Goal: Task Accomplishment & Management: Complete application form

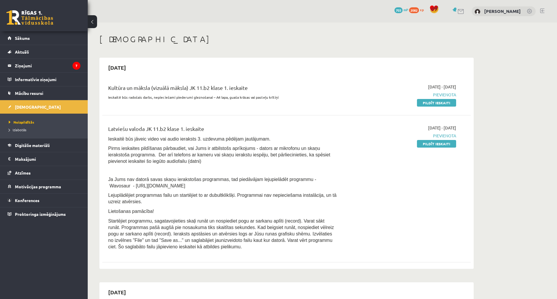
click at [28, 119] on li "Neizpildītās" at bounding box center [45, 122] width 73 height 8
click at [23, 121] on span "Neizpildītās" at bounding box center [21, 122] width 25 height 5
click at [75, 69] on icon "7" at bounding box center [77, 66] width 8 height 8
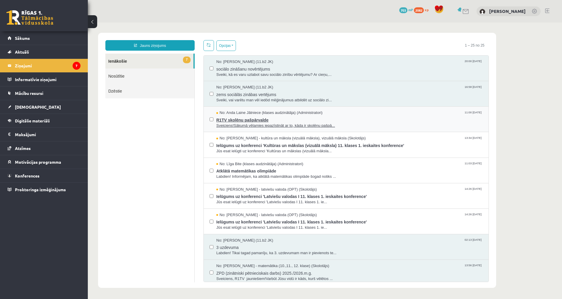
click at [251, 123] on span "Sveiciens!Sākumā vēlamies iepazīstināt ar to, kāda ir skolēnu pašpā..." at bounding box center [349, 126] width 266 height 6
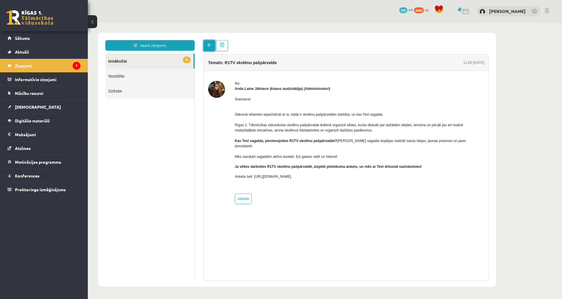
click at [207, 44] on link at bounding box center [209, 45] width 12 height 11
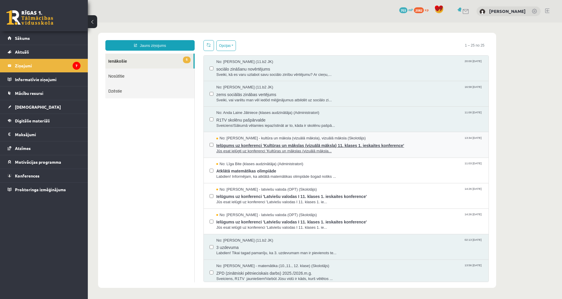
click at [267, 139] on span "No: Ilze Kolka - kultūra un māksla (vizuālā māksla), vizuālā māksla (Skolotājs)" at bounding box center [290, 138] width 149 height 6
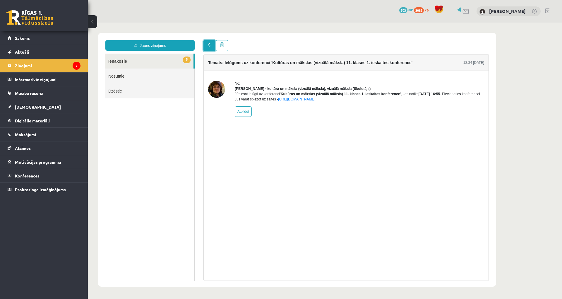
click at [211, 48] on link at bounding box center [209, 45] width 12 height 11
click at [212, 42] on link at bounding box center [209, 45] width 12 height 11
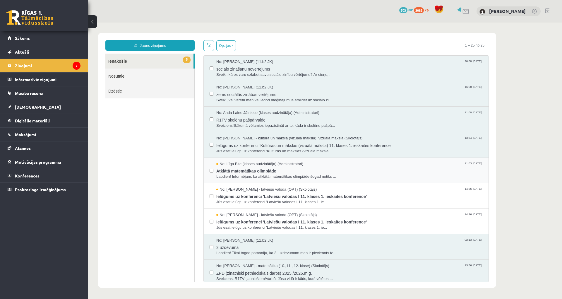
click at [275, 172] on span "Atklātā matemātikas olimpiāde" at bounding box center [349, 170] width 266 height 7
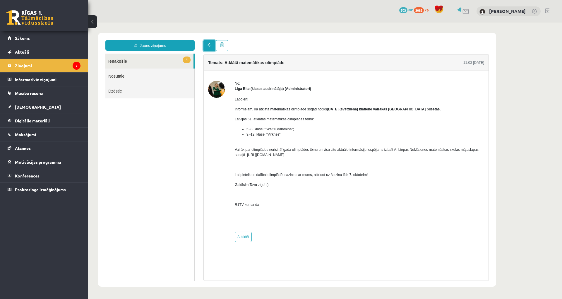
click at [206, 48] on link at bounding box center [209, 45] width 12 height 11
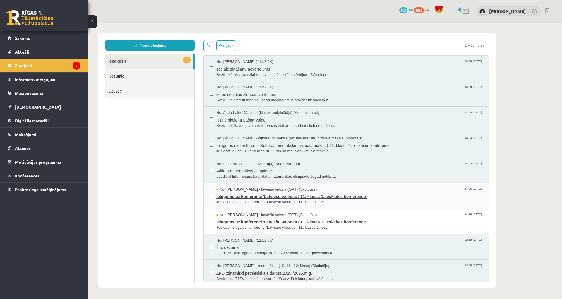
click at [288, 198] on span "Ielūgums uz konferenci 'Latviešu valodas I 11. klases 1. ieskaites konference'" at bounding box center [349, 195] width 266 height 7
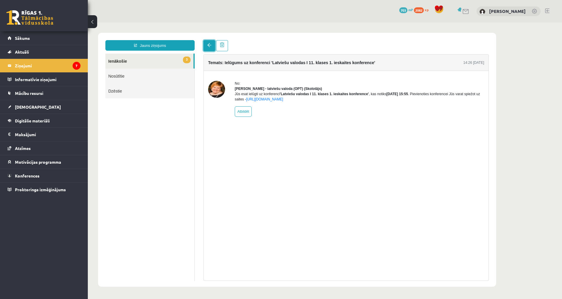
click at [208, 44] on span at bounding box center [209, 45] width 4 height 4
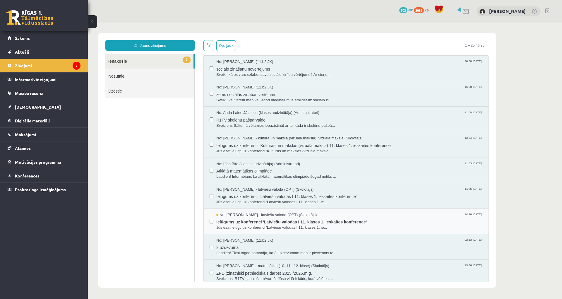
click at [327, 226] on span "Jūs esat ielūgti uz konferenci 'Latviešu valodas I 11. klases 1. ie..." at bounding box center [349, 228] width 266 height 6
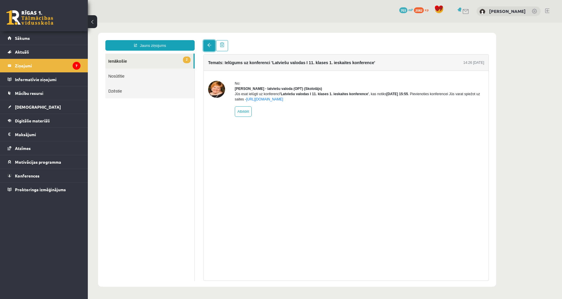
click at [210, 47] on span at bounding box center [209, 45] width 4 height 4
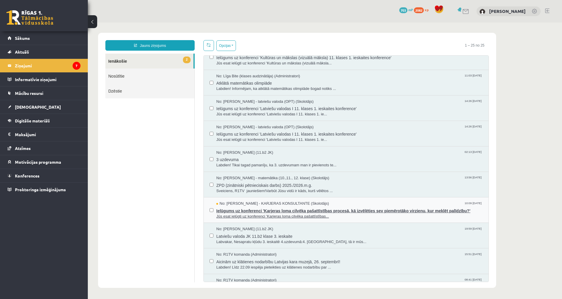
click at [304, 214] on span "Jūs esat ielūgti uz konferenci 'Karjeras loma cilvēka pašattīstības..." at bounding box center [349, 217] width 266 height 6
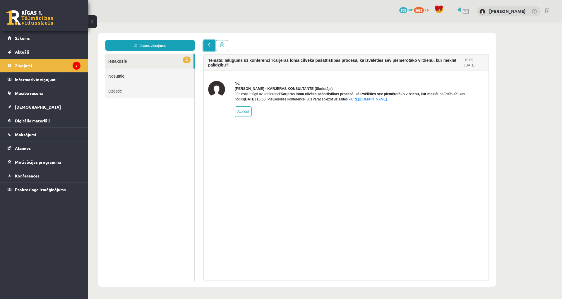
click at [207, 50] on link at bounding box center [209, 45] width 12 height 11
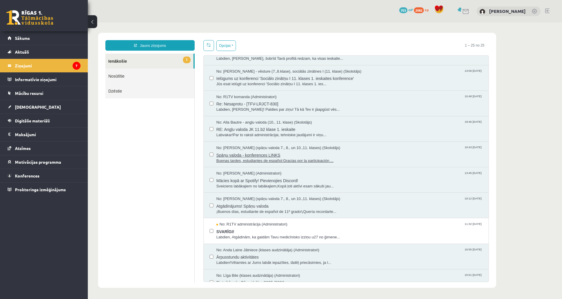
scroll to position [351, 0]
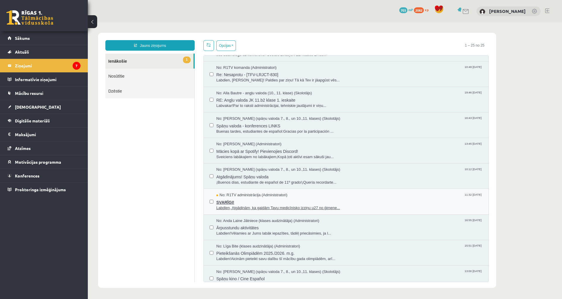
click at [276, 200] on span "SVARĪGI!" at bounding box center [349, 201] width 266 height 7
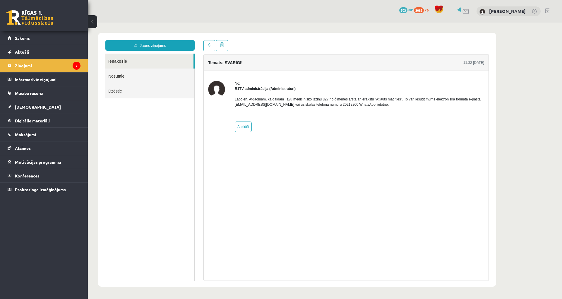
scroll to position [0, 0]
click at [206, 44] on link at bounding box center [209, 45] width 12 height 11
click at [212, 47] on link at bounding box center [209, 45] width 12 height 11
click at [212, 46] on link at bounding box center [209, 45] width 12 height 11
drag, startPoint x: 210, startPoint y: 41, endPoint x: 272, endPoint y: 35, distance: 62.7
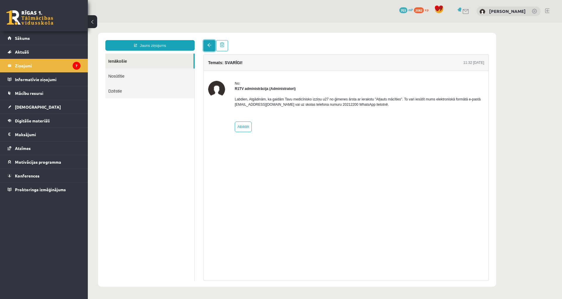
click at [210, 41] on link at bounding box center [209, 45] width 12 height 11
click at [212, 49] on link at bounding box center [209, 45] width 12 height 11
click at [134, 63] on link "Ienākošie" at bounding box center [149, 61] width 88 height 15
click at [120, 59] on link "Ienākošie" at bounding box center [149, 61] width 88 height 15
click at [117, 71] on link "Nosūtītie" at bounding box center [149, 75] width 89 height 15
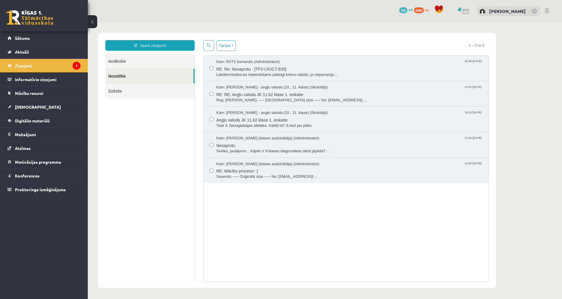
click at [119, 64] on link "Ienākošie" at bounding box center [149, 61] width 89 height 15
click at [120, 63] on link "Ienākošie" at bounding box center [149, 61] width 89 height 15
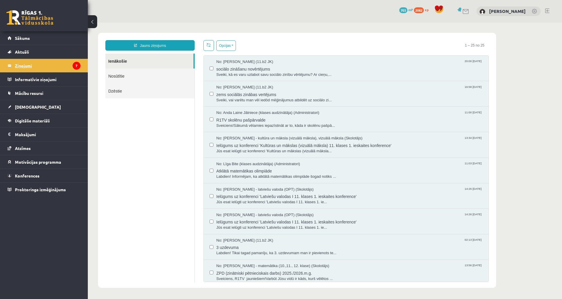
click at [29, 67] on legend "Ziņojumi 7" at bounding box center [48, 65] width 66 height 13
click at [40, 109] on link "[DEMOGRAPHIC_DATA]" at bounding box center [44, 106] width 73 height 13
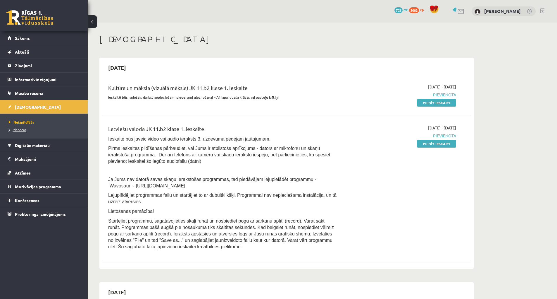
click at [21, 128] on span "Izlabotās" at bounding box center [18, 129] width 18 height 5
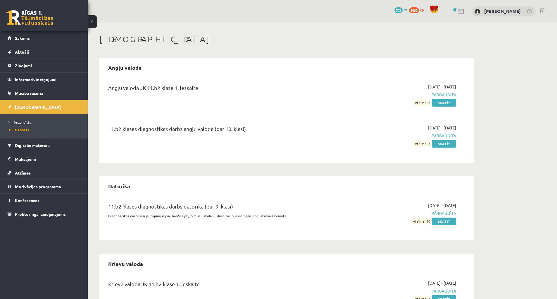
click at [33, 119] on link "Neizpildītās" at bounding box center [45, 121] width 73 height 5
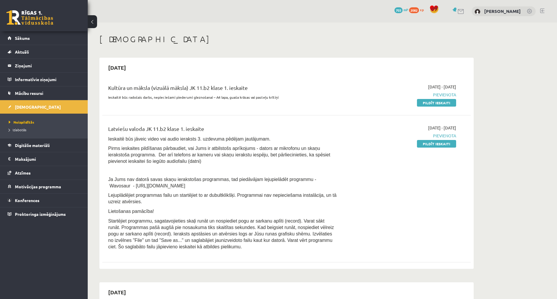
click at [442, 139] on div "2025-10-01 - 2025-10-15 Pievienota Pildīt ieskaiti" at bounding box center [401, 189] width 119 height 128
click at [439, 142] on link "Pildīt ieskaiti" at bounding box center [436, 144] width 39 height 8
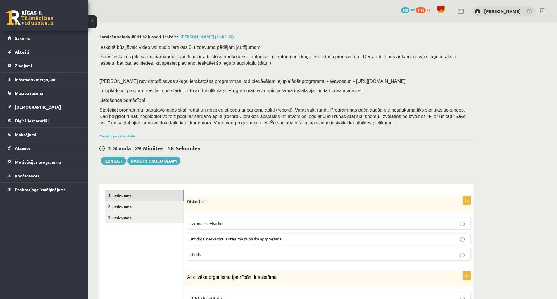
scroll to position [59, 0]
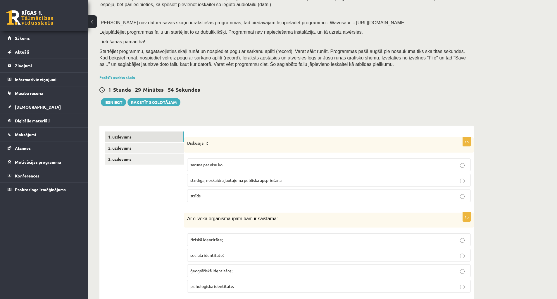
click at [336, 181] on p "strīdīga, neskaidra jautājuma publiska apspriešana" at bounding box center [328, 180] width 277 height 6
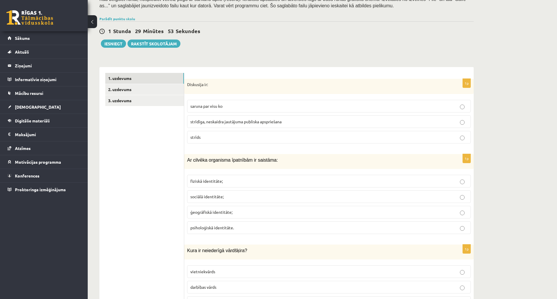
scroll to position [176, 0]
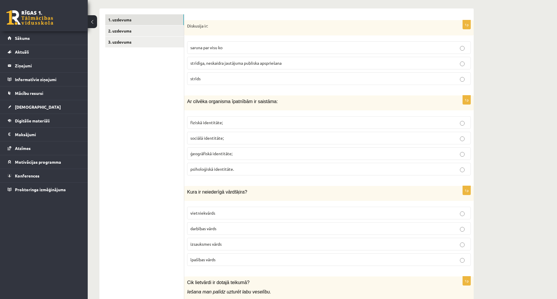
click at [231, 248] on label "izsauksmes vārds" at bounding box center [329, 244] width 284 height 13
click at [247, 124] on p "fiziskā identitāte;" at bounding box center [328, 122] width 277 height 6
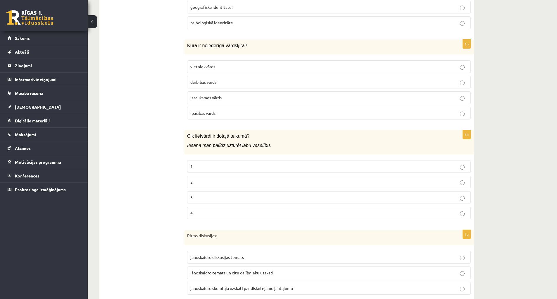
scroll to position [380, 0]
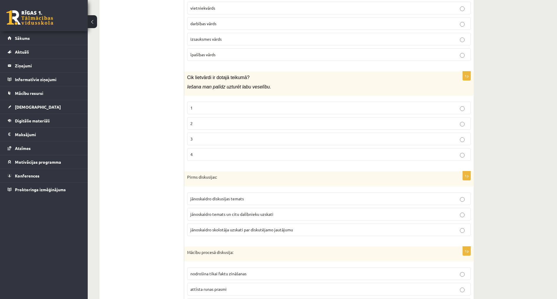
click at [256, 106] on p "1" at bounding box center [328, 108] width 277 height 6
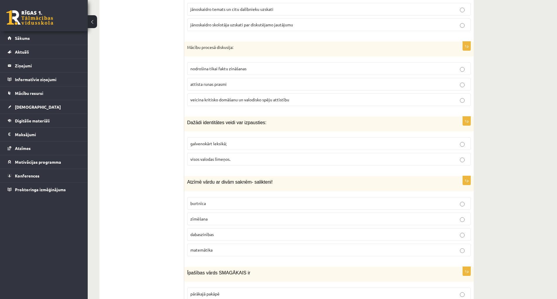
scroll to position [673, 0]
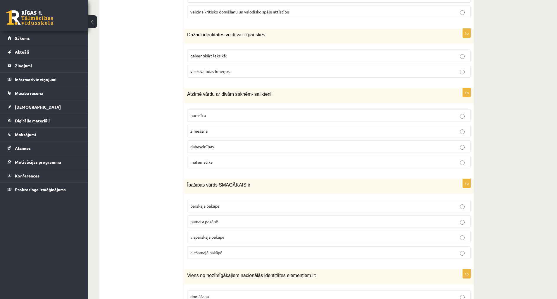
click at [243, 144] on p "dabaszinības" at bounding box center [328, 146] width 277 height 6
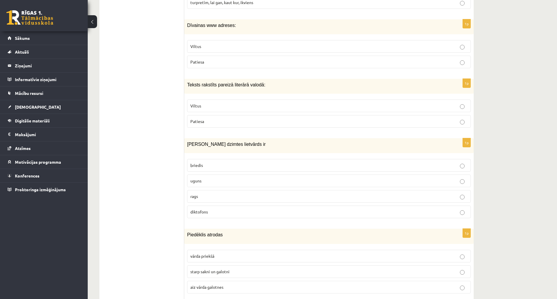
scroll to position [1522, 0]
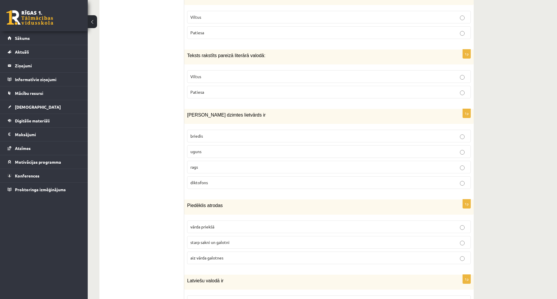
click at [227, 151] on p "uguns" at bounding box center [328, 151] width 277 height 6
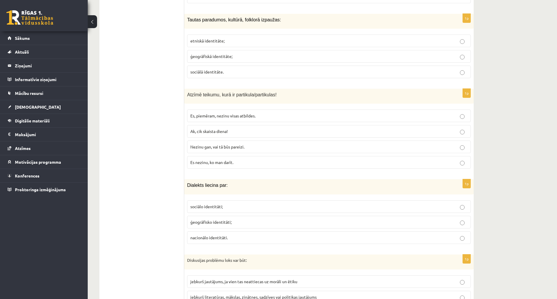
scroll to position [1902, 0]
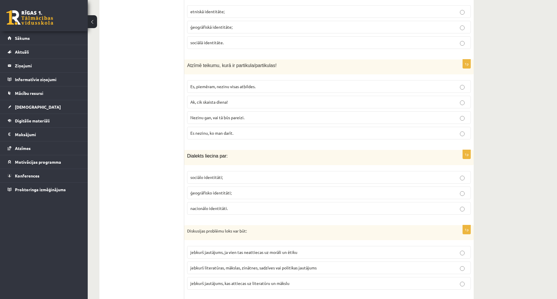
click at [243, 211] on p "nacionālo identitāti." at bounding box center [328, 208] width 277 height 6
click at [249, 193] on p "ģeogrāfisko identitāti;" at bounding box center [328, 193] width 277 height 6
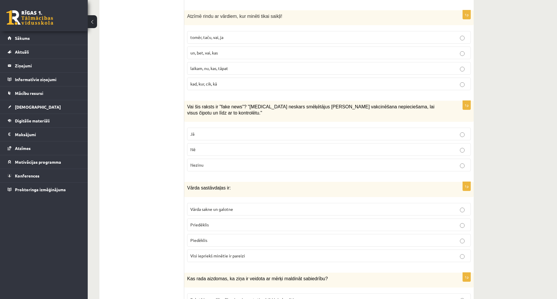
scroll to position [2732, 0]
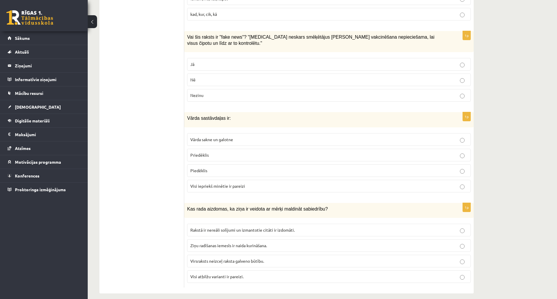
click at [283, 273] on p "Visi atbilžu varianti ir pareizi." at bounding box center [328, 276] width 277 height 6
click at [231, 183] on span "Visi iepriekš minētie ir pareizi" at bounding box center [217, 185] width 55 height 5
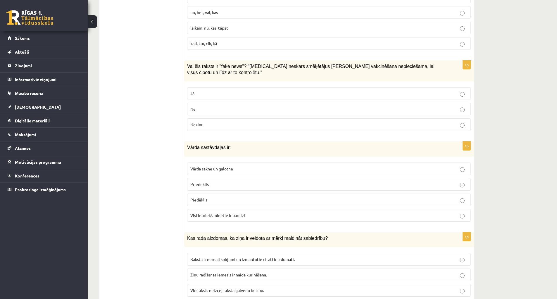
click at [234, 162] on label "Vārda sakne un galotne" at bounding box center [329, 168] width 284 height 13
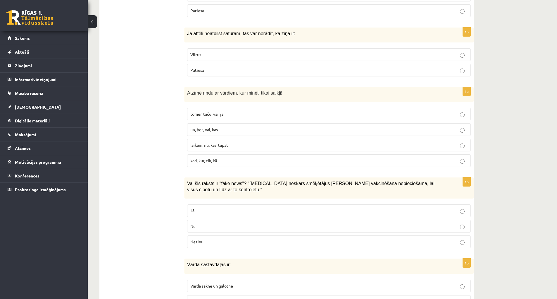
scroll to position [2615, 0]
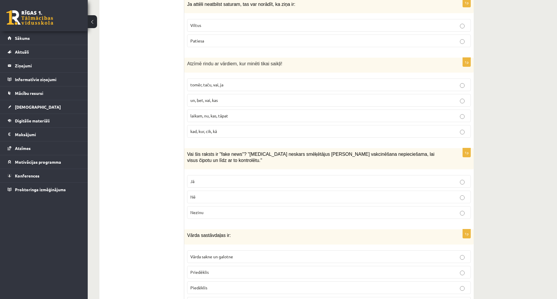
click at [240, 178] on p "Jā" at bounding box center [328, 181] width 277 height 6
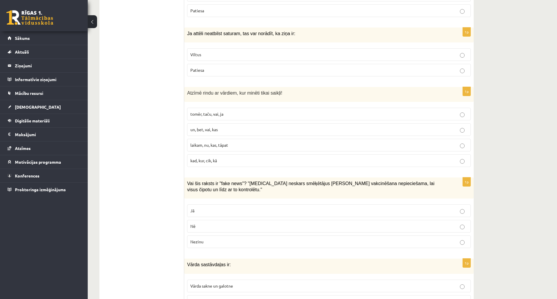
scroll to position [2557, 0]
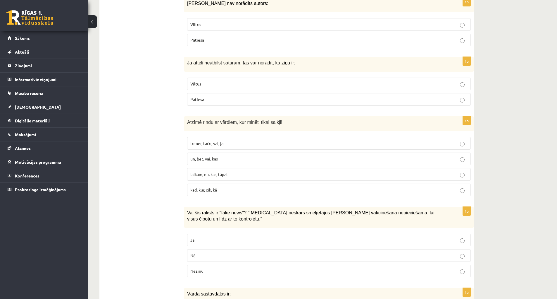
click at [236, 86] on p "Viltus" at bounding box center [328, 84] width 277 height 6
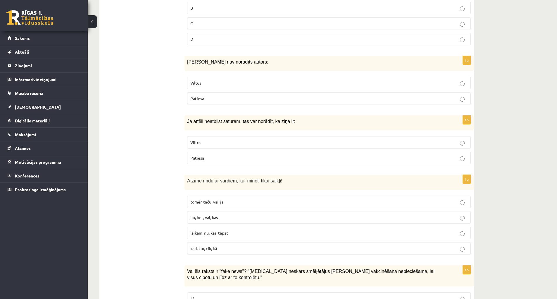
scroll to position [2469, 0]
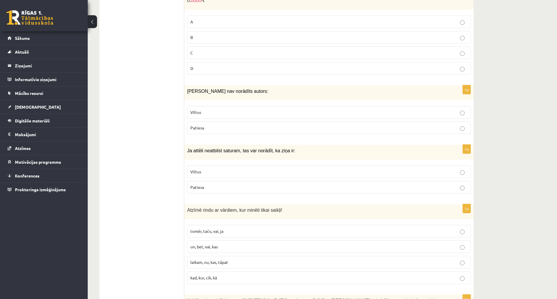
click at [249, 116] on label "Viltus" at bounding box center [329, 112] width 284 height 13
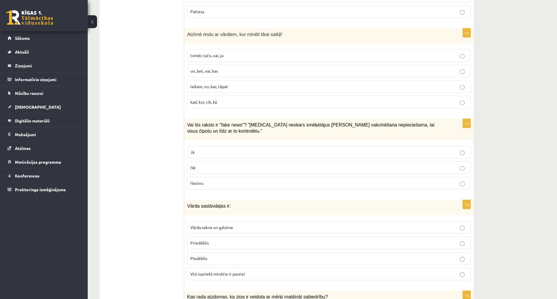
scroll to position [2586, 0]
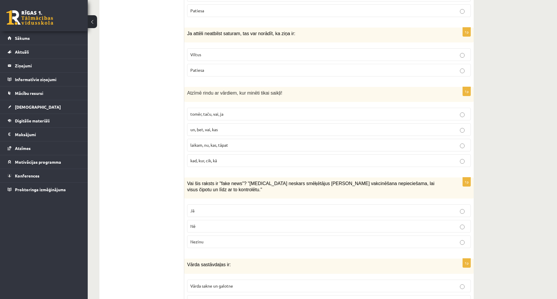
click at [288, 129] on p "un, bet, vai, kas" at bounding box center [328, 129] width 277 height 6
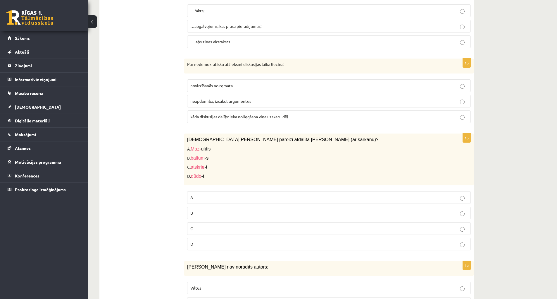
scroll to position [2323, 0]
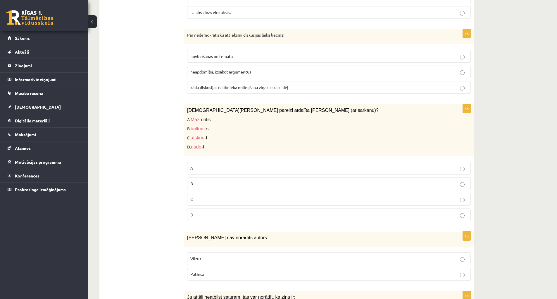
click at [205, 215] on p "D" at bounding box center [328, 215] width 277 height 6
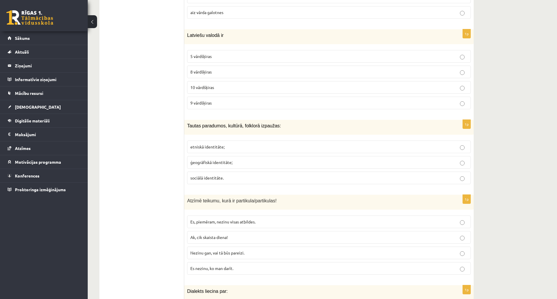
scroll to position [1679, 0]
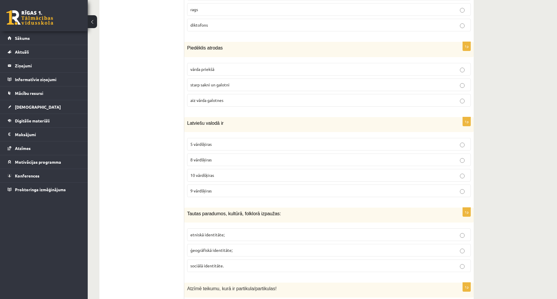
click at [227, 178] on p "10 vārdšķiras" at bounding box center [328, 175] width 277 height 6
click at [236, 85] on p "starp sakni un galotni" at bounding box center [328, 85] width 277 height 6
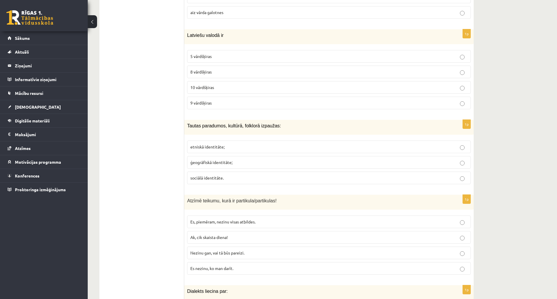
click at [237, 149] on p "etniskā identitāte;" at bounding box center [328, 147] width 277 height 6
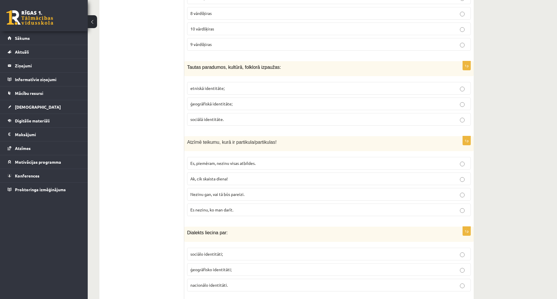
click at [248, 193] on p "Nezinu gan, vai tā būs pareizi." at bounding box center [328, 194] width 277 height 6
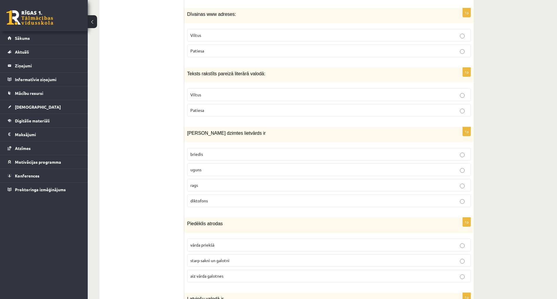
scroll to position [1445, 0]
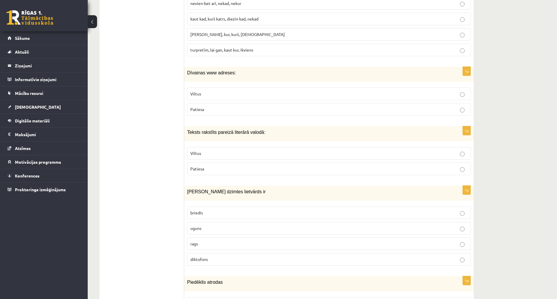
click at [262, 167] on p "Patiesa" at bounding box center [328, 169] width 277 height 6
click at [255, 92] on p "Viltus" at bounding box center [328, 94] width 277 height 6
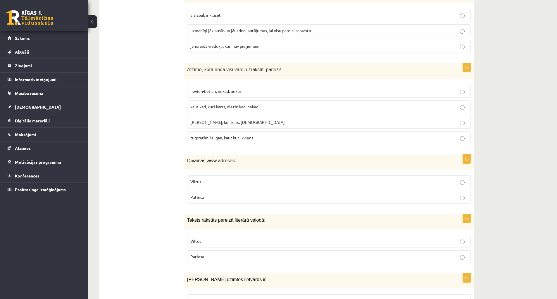
click at [340, 106] on p "kaut kad, kurš katrs, diezin kad, nekad" at bounding box center [328, 107] width 277 height 6
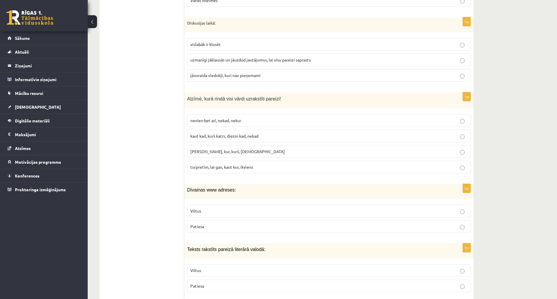
scroll to position [1299, 0]
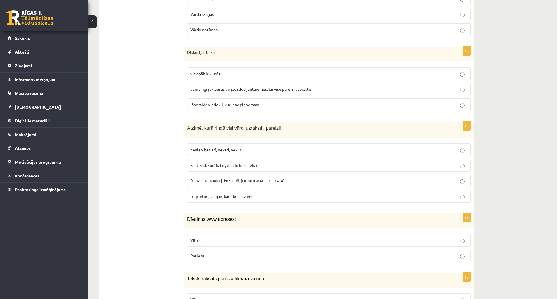
click at [301, 89] on span "uzmanīgi jāklausās un jāuzdod jautājumus, lai visu pareizi saprastu" at bounding box center [250, 88] width 121 height 5
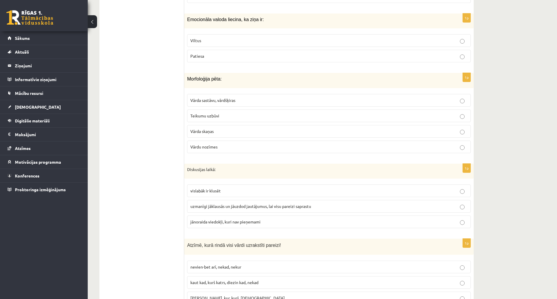
scroll to position [1152, 0]
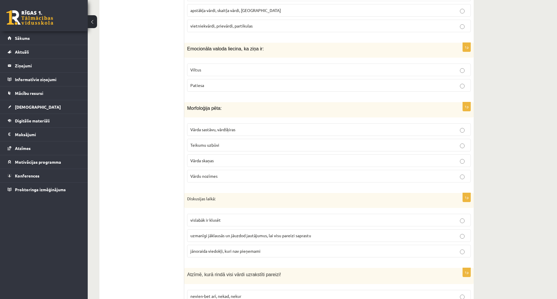
click at [280, 85] on p "Patiesa" at bounding box center [328, 85] width 277 height 6
click at [253, 129] on p "Vārda sastāvu, vārdšķiras" at bounding box center [328, 129] width 277 height 6
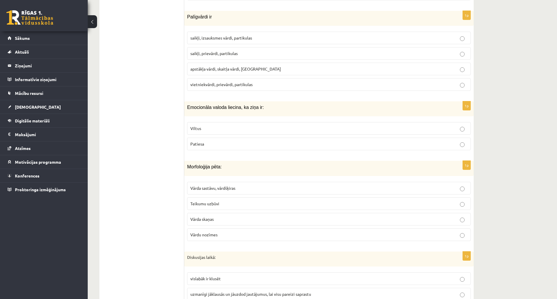
scroll to position [1035, 0]
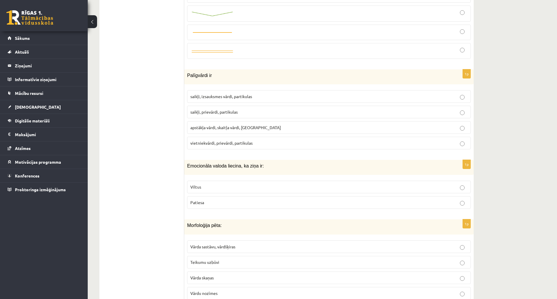
click at [339, 111] on p "saikļi, prievārdi, partikulas" at bounding box center [328, 112] width 277 height 6
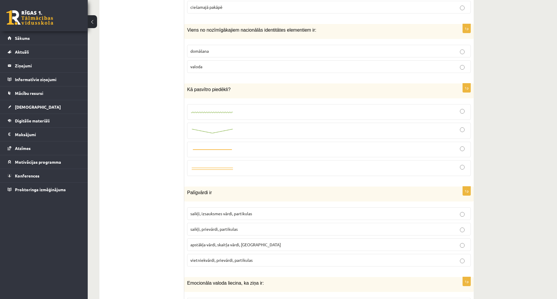
click at [237, 131] on div at bounding box center [328, 131] width 277 height 10
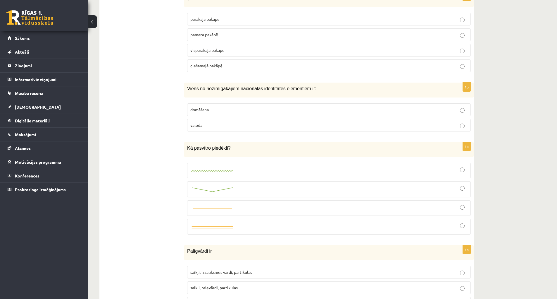
scroll to position [830, 0]
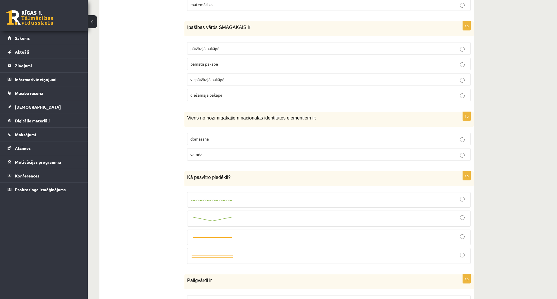
click at [282, 154] on p "valoda" at bounding box center [328, 154] width 277 height 6
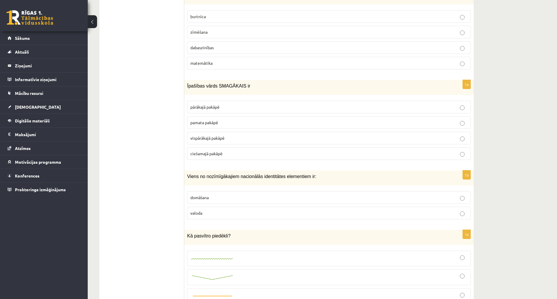
click at [275, 134] on label "vispārākajā pakāpē" at bounding box center [329, 138] width 284 height 13
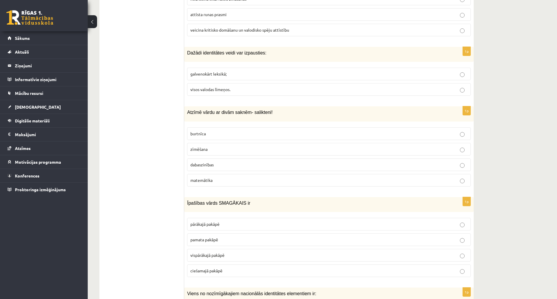
scroll to position [626, 0]
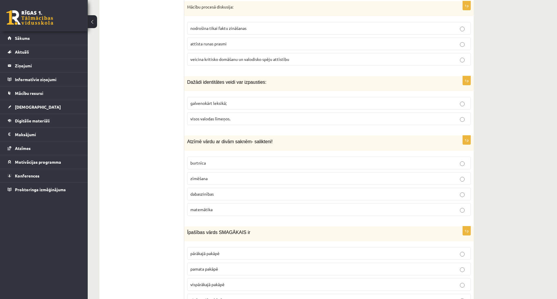
click at [286, 120] on p "visos valodas līmeņos." at bounding box center [328, 119] width 277 height 6
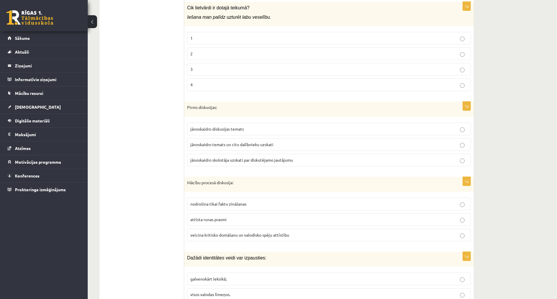
scroll to position [479, 0]
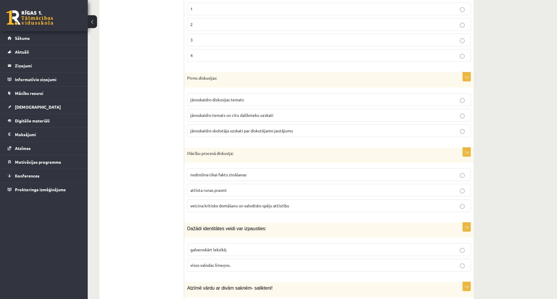
click at [287, 208] on span "veicina kritisko domāšanu un valodisko spēju attīstību" at bounding box center [239, 205] width 99 height 5
click at [293, 103] on label "jānoskaidro diskusijas temats" at bounding box center [329, 99] width 284 height 13
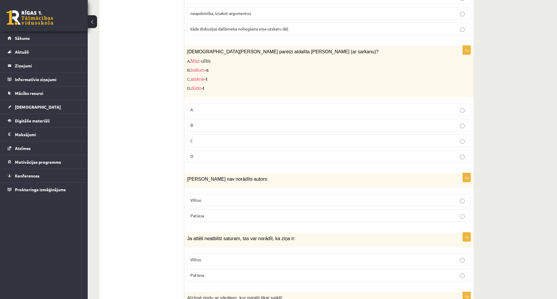
scroll to position [2264, 0]
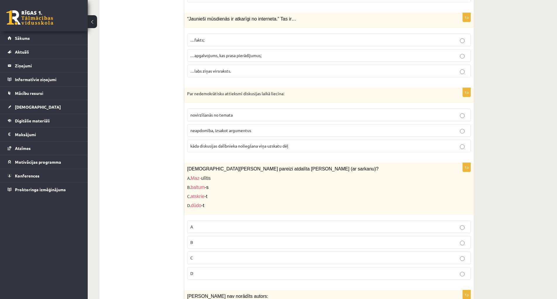
click at [259, 41] on p "…fakts;" at bounding box center [328, 40] width 277 height 6
click at [293, 136] on label "neapdomība, izsakot argumentus" at bounding box center [329, 130] width 284 height 13
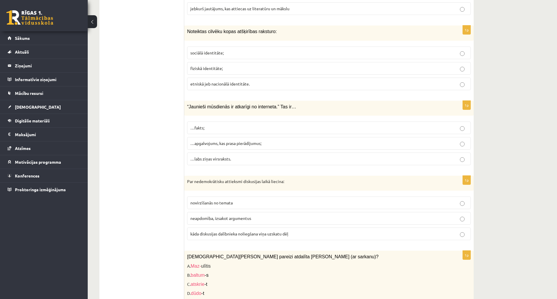
scroll to position [2089, 0]
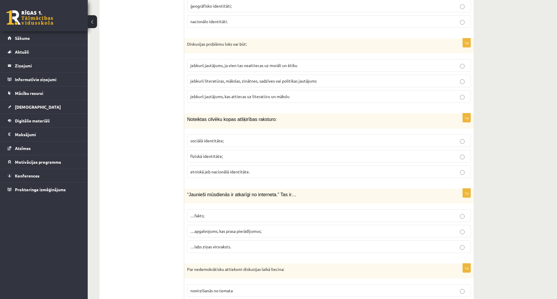
click at [308, 174] on p "etniskā jeb nacionālā identitāte." at bounding box center [328, 172] width 277 height 6
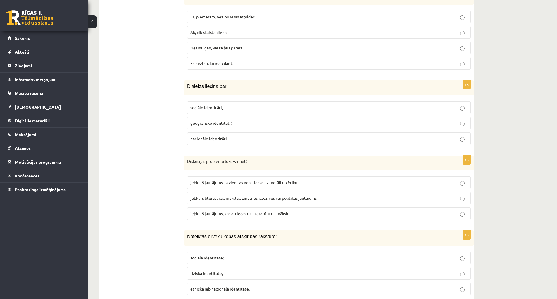
scroll to position [2001, 0]
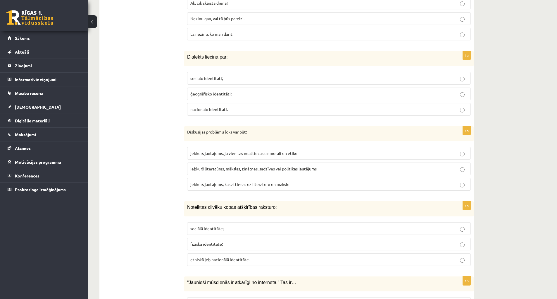
click at [341, 171] on p "jebkurš literatūras, mākslas, zinātnes, sadzīves vai politikas jautājums" at bounding box center [328, 169] width 277 height 6
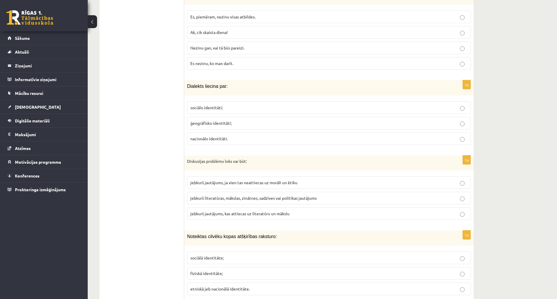
click at [351, 217] on label "jebkurš jautājums, kas attiecas uz literatūru un mākslu" at bounding box center [329, 213] width 284 height 13
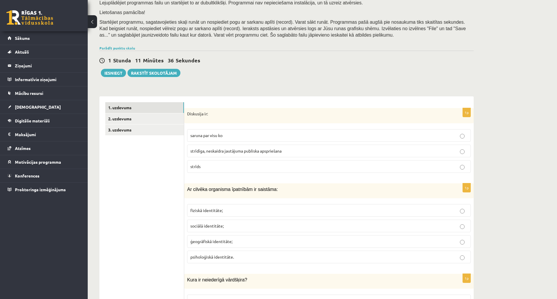
scroll to position [176, 0]
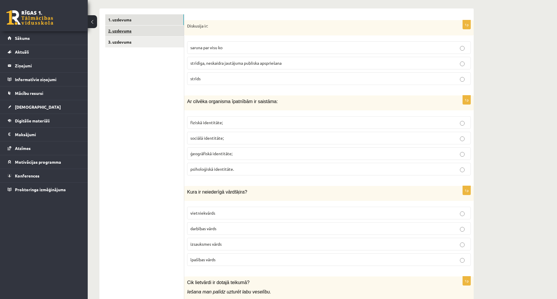
click at [116, 28] on link "2. uzdevums" at bounding box center [144, 30] width 79 height 11
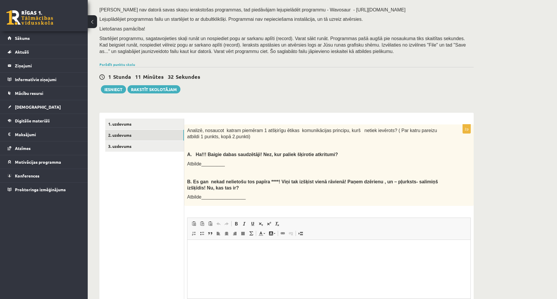
scroll to position [0, 0]
click at [138, 148] on link "3. uzdevums" at bounding box center [144, 146] width 79 height 11
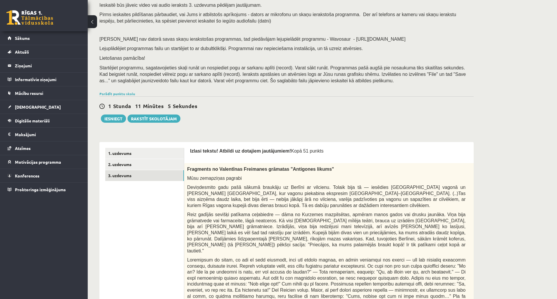
scroll to position [71, 0]
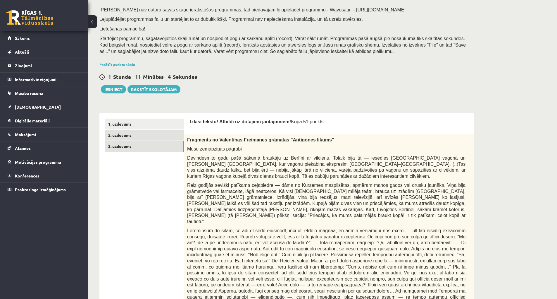
click at [138, 135] on link "2. uzdevums" at bounding box center [144, 135] width 79 height 11
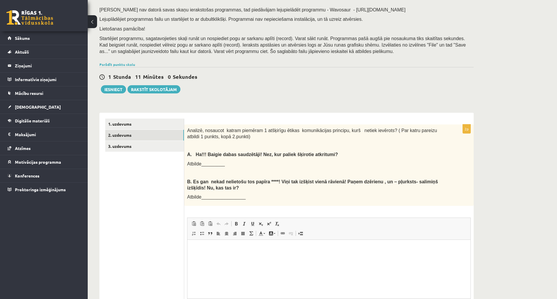
scroll to position [130, 0]
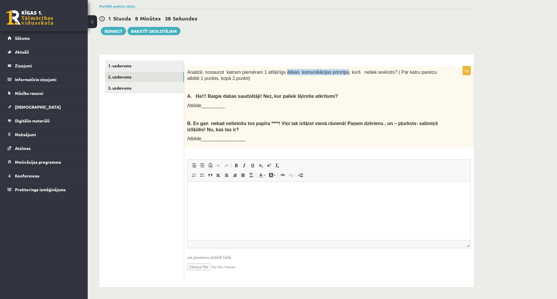
drag, startPoint x: 278, startPoint y: 72, endPoint x: 334, endPoint y: 72, distance: 56.2
click at [334, 72] on span "Analizē, nosaucot katram piemēram 1 atšķirīgu ētikas komunikācijas principu, ku…" at bounding box center [312, 75] width 250 height 11
copy span "ētikas komunikācijas principu"
click at [202, 194] on html at bounding box center [329, 190] width 283 height 18
click at [217, 106] on span "Atbilde_________" at bounding box center [206, 105] width 38 height 5
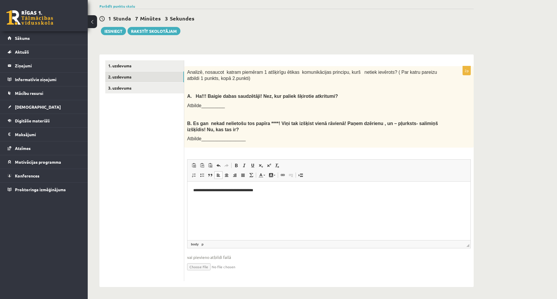
click at [266, 194] on html "**********" at bounding box center [329, 190] width 283 height 18
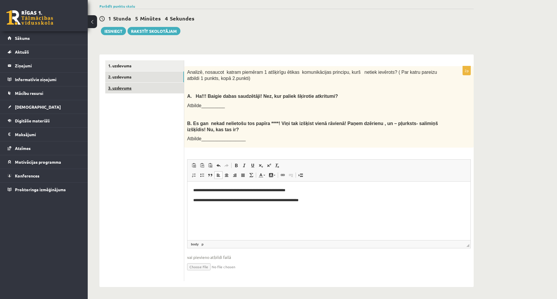
click at [132, 87] on link "3. uzdevums" at bounding box center [144, 88] width 79 height 11
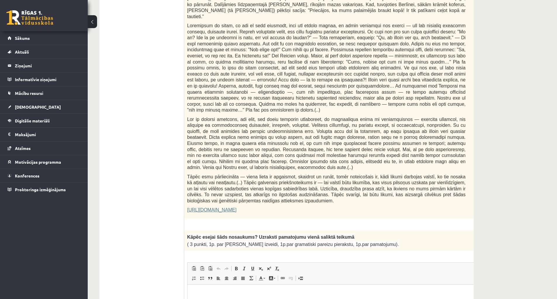
scroll to position [305, 0]
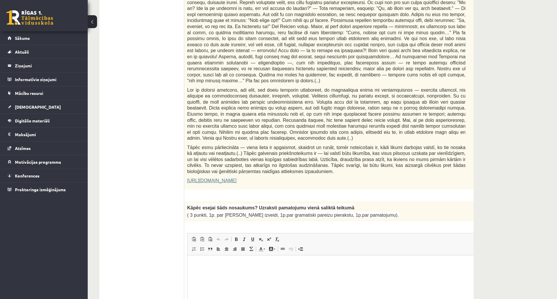
click at [233, 178] on link "https://satori.lv/article/musu-zemapzinas-pagrabi" at bounding box center [211, 180] width 49 height 5
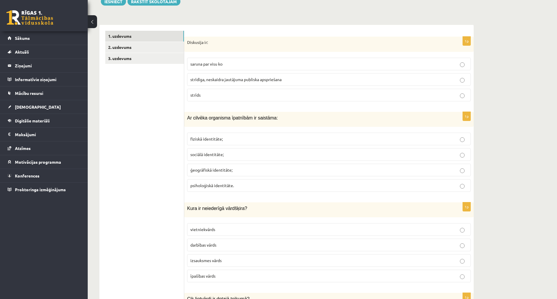
scroll to position [13, 0]
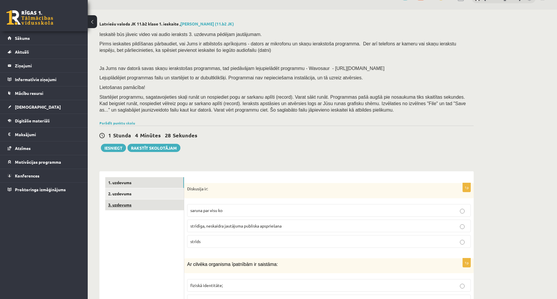
click at [132, 205] on link "3. uzdevums" at bounding box center [144, 204] width 79 height 11
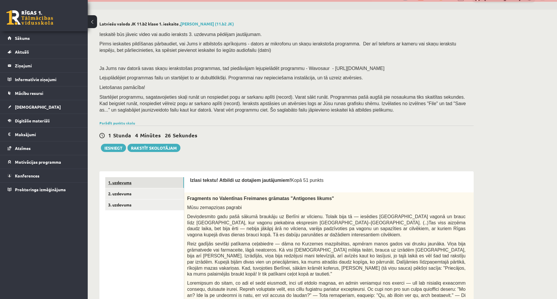
click at [131, 185] on link "1. uzdevums" at bounding box center [144, 182] width 79 height 11
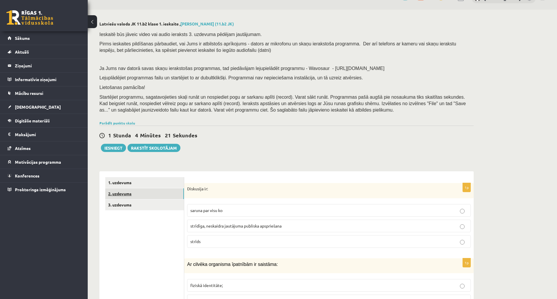
click at [144, 194] on link "2. uzdevums" at bounding box center [144, 193] width 79 height 11
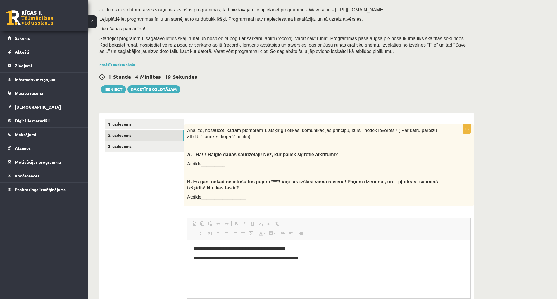
scroll to position [0, 0]
click at [129, 145] on link "3. uzdevums" at bounding box center [144, 146] width 79 height 11
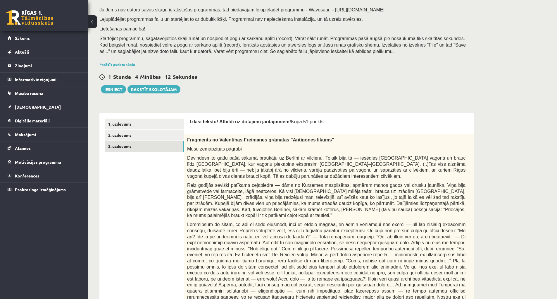
click at [487, 138] on p "0p" at bounding box center [491, 137] width 8 height 9
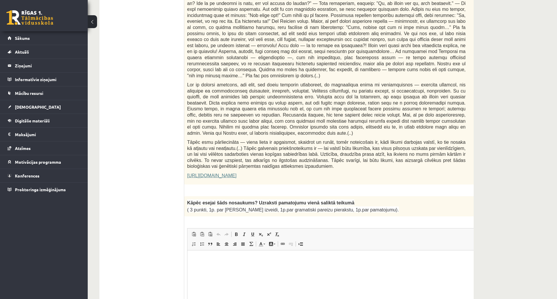
scroll to position [392, 0]
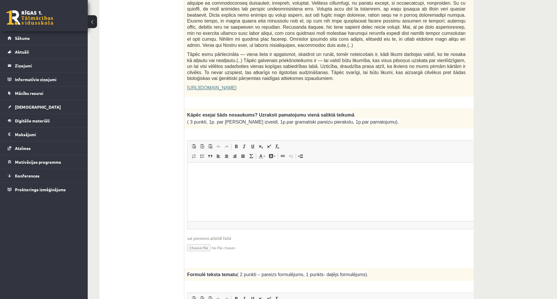
click at [278, 180] on html at bounding box center [341, 171] width 307 height 18
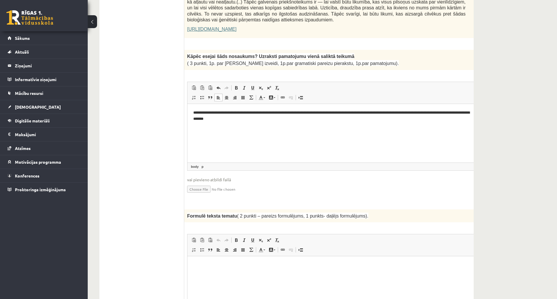
scroll to position [480, 0]
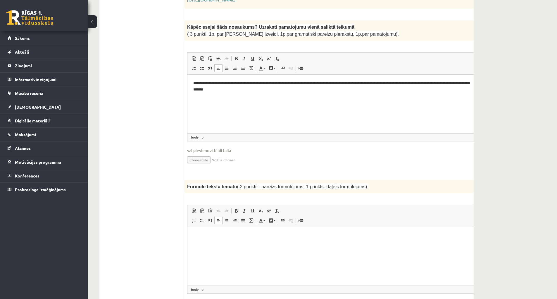
click at [255, 241] on html at bounding box center [341, 236] width 307 height 18
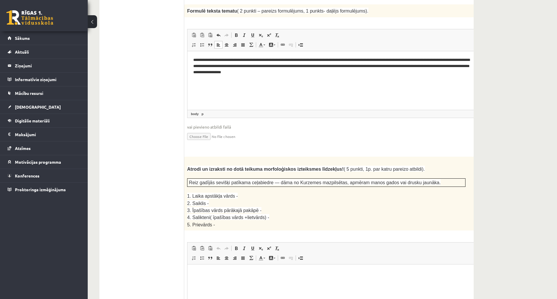
scroll to position [714, 0]
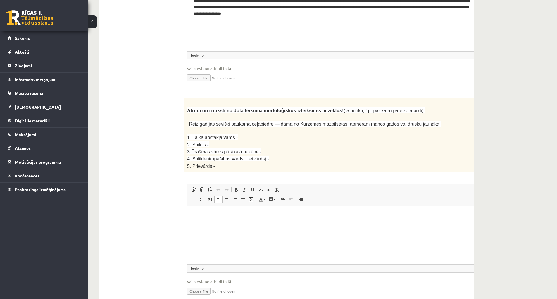
click at [257, 224] on html at bounding box center [341, 215] width 307 height 18
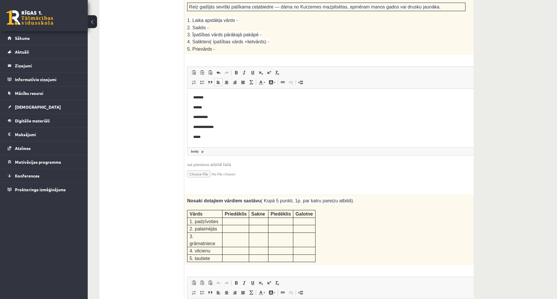
scroll to position [919, 0]
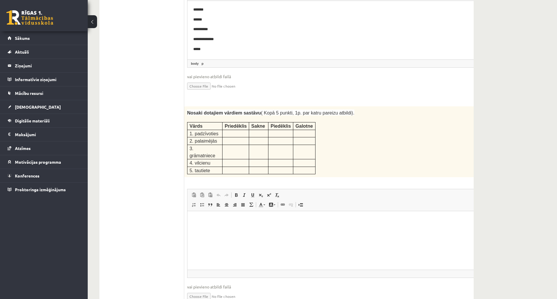
click at [260, 229] on html at bounding box center [341, 220] width 307 height 18
drag, startPoint x: 200, startPoint y: 223, endPoint x: 189, endPoint y: 219, distance: 11.9
click at [189, 219] on html "**" at bounding box center [341, 220] width 307 height 18
click at [192, 229] on html "**********" at bounding box center [341, 220] width 307 height 18
click at [289, 218] on p "**********" at bounding box center [333, 220] width 280 height 6
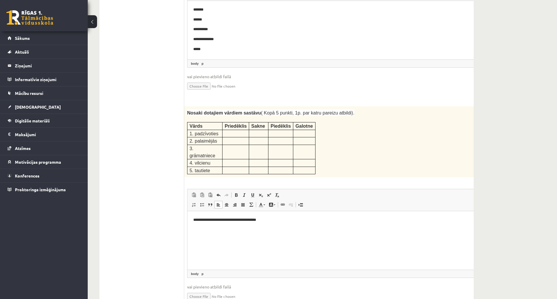
click at [193, 219] on html "**********" at bounding box center [341, 225] width 307 height 28
click at [194, 229] on p "Editor, wiswyg-editor-user-answer-47433775725540" at bounding box center [341, 230] width 296 height 6
click at [193, 231] on html "**********" at bounding box center [341, 225] width 307 height 28
click at [212, 231] on p "******" at bounding box center [333, 230] width 280 height 6
click at [201, 229] on p "******" at bounding box center [333, 230] width 280 height 6
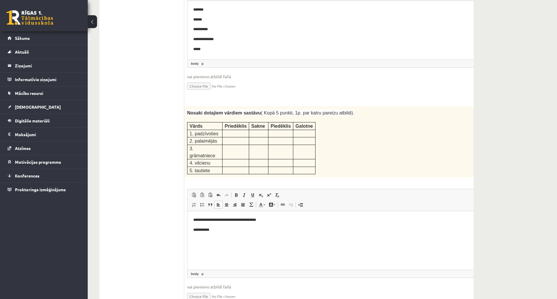
click at [223, 228] on p "**********" at bounding box center [333, 230] width 280 height 6
click at [222, 231] on p "**********" at bounding box center [333, 230] width 280 height 6
click at [240, 229] on p "**********" at bounding box center [333, 230] width 280 height 6
click at [243, 230] on p "**********" at bounding box center [333, 230] width 280 height 6
click at [202, 238] on html "**********" at bounding box center [341, 225] width 307 height 28
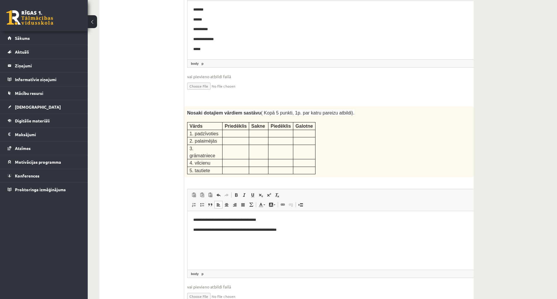
click at [276, 228] on p "**********" at bounding box center [333, 230] width 280 height 6
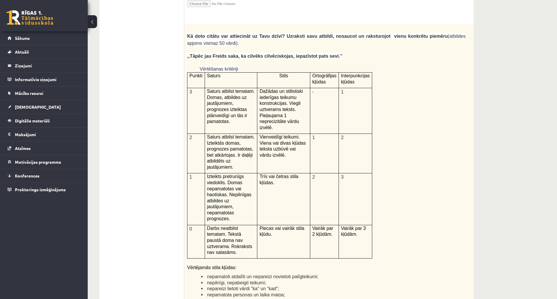
scroll to position [1358, 0]
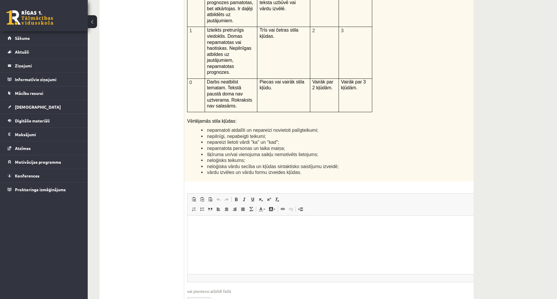
click at [259, 231] on html at bounding box center [341, 224] width 307 height 18
click at [417, 221] on p "**********" at bounding box center [333, 224] width 280 height 6
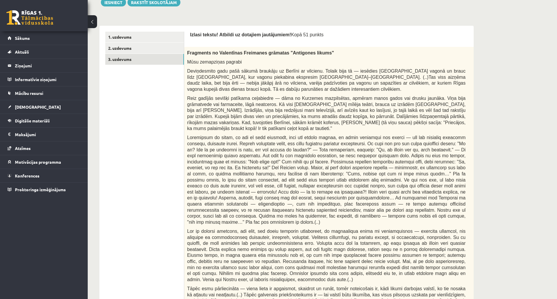
scroll to position [0, 0]
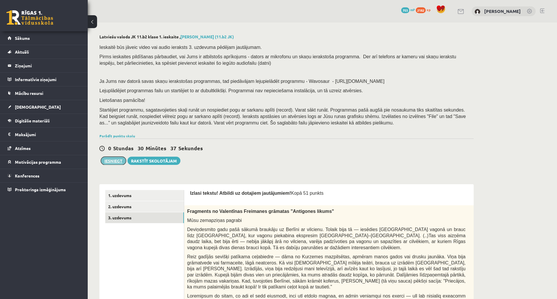
click at [120, 161] on button "Iesniegt" at bounding box center [113, 161] width 25 height 8
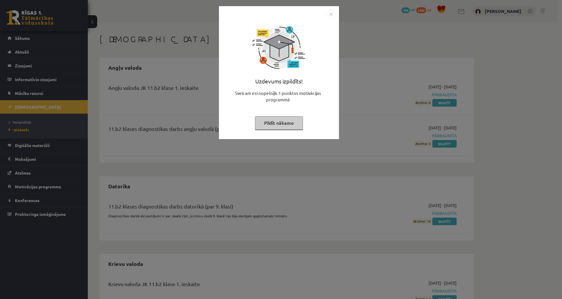
click at [335, 14] on img "Close" at bounding box center [331, 14] width 9 height 9
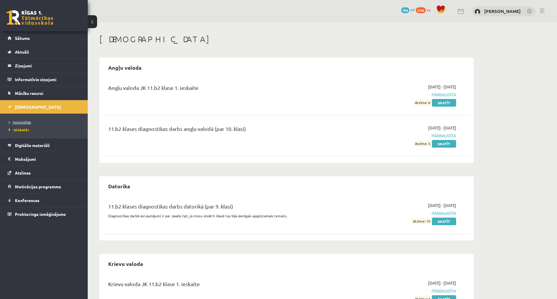
click at [23, 122] on span "Neizpildītās" at bounding box center [20, 122] width 22 height 5
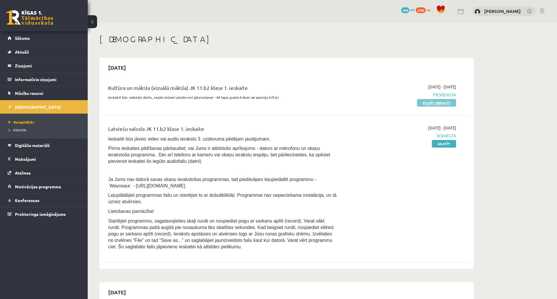
click at [449, 103] on link "Pildīt ieskaiti" at bounding box center [436, 103] width 39 height 8
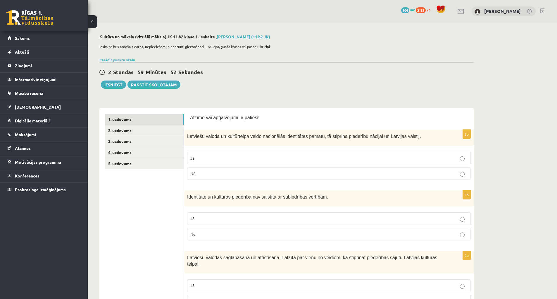
drag, startPoint x: 255, startPoint y: 159, endPoint x: 256, endPoint y: 164, distance: 4.7
click at [258, 160] on p "Jā" at bounding box center [328, 158] width 277 height 6
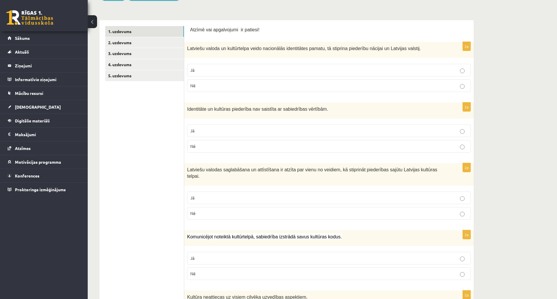
click at [340, 143] on label "Nē" at bounding box center [329, 146] width 284 height 13
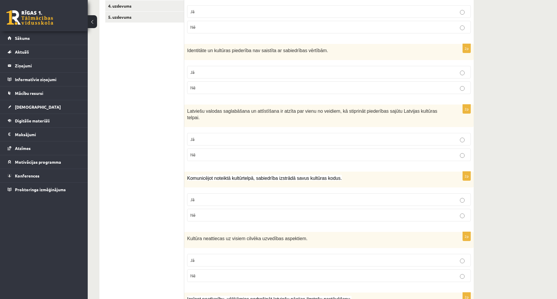
click at [313, 130] on fieldset "Jā Nē" at bounding box center [329, 146] width 284 height 33
click at [319, 136] on p "Jā" at bounding box center [328, 139] width 277 height 6
click at [315, 193] on label "Jā" at bounding box center [329, 199] width 284 height 13
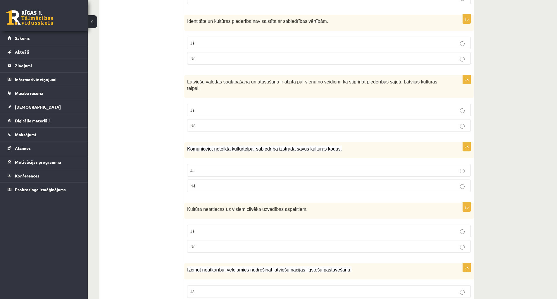
scroll to position [205, 0]
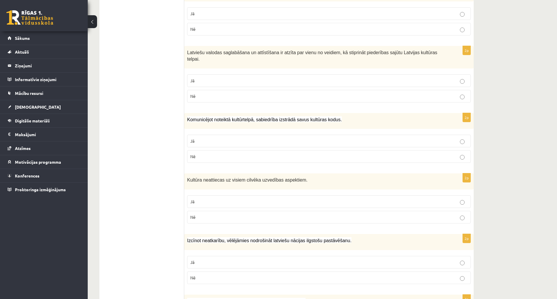
click at [322, 214] on label "Nē" at bounding box center [329, 217] width 284 height 13
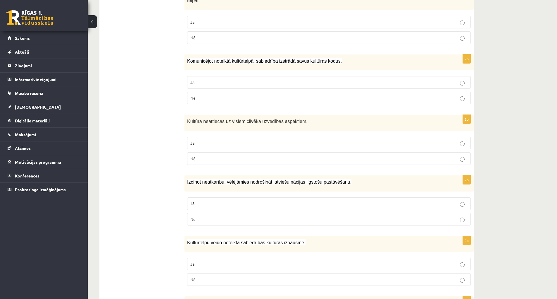
scroll to position [322, 0]
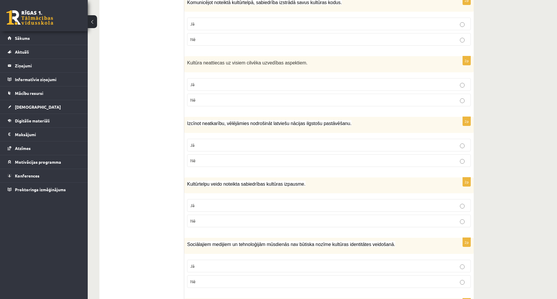
click at [339, 139] on label "Jā" at bounding box center [329, 145] width 284 height 13
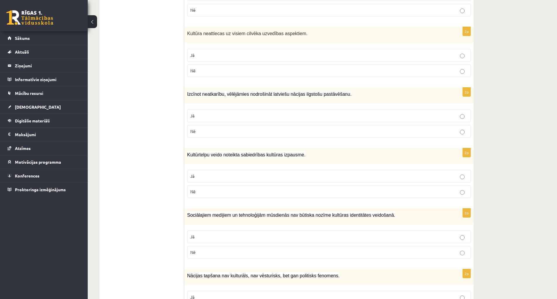
click at [396, 173] on p "Jā" at bounding box center [328, 176] width 277 height 6
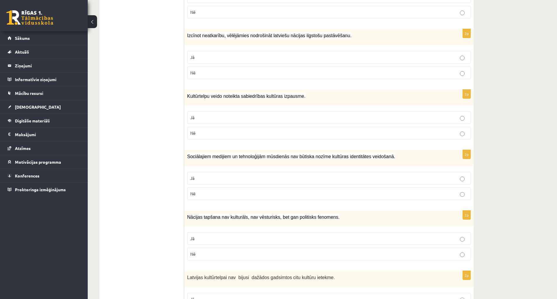
scroll to position [468, 0]
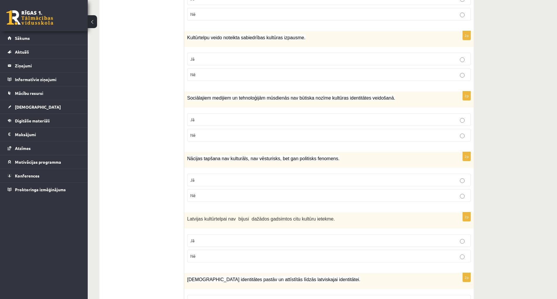
click at [403, 132] on p "Nē" at bounding box center [328, 135] width 277 height 6
click at [374, 192] on p "Nē" at bounding box center [328, 195] width 277 height 6
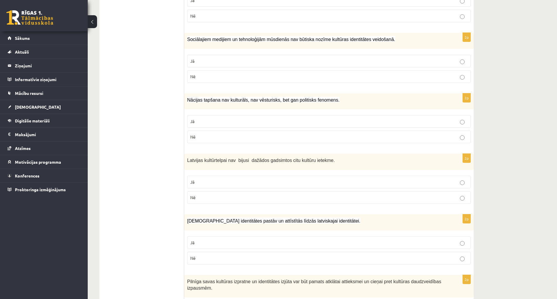
click at [329, 194] on p "Nē" at bounding box center [328, 197] width 277 height 6
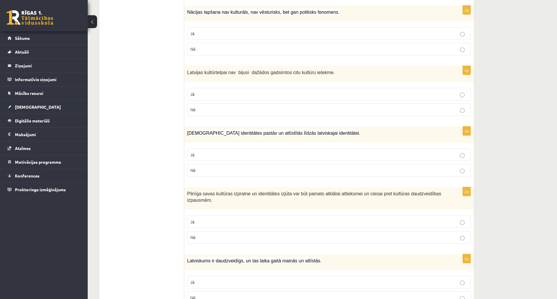
click at [453, 148] on label "Jā" at bounding box center [329, 154] width 284 height 13
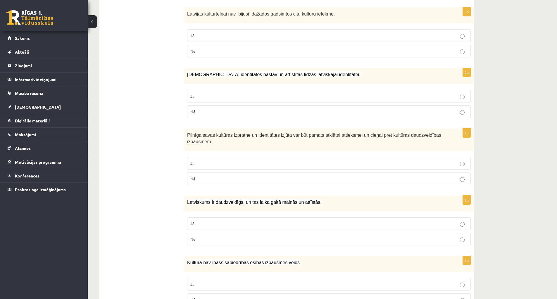
click at [433, 160] on p "Jā" at bounding box center [328, 163] width 277 height 6
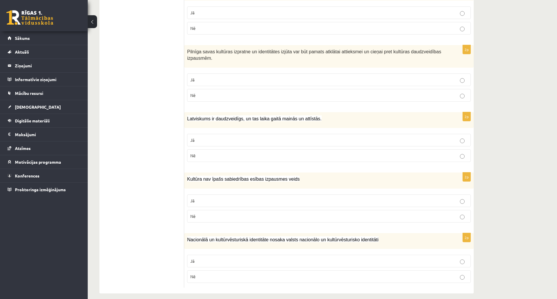
click at [428, 137] on p "Jā" at bounding box center [328, 140] width 277 height 6
click at [379, 213] on p "Nē" at bounding box center [328, 216] width 277 height 6
click at [459, 258] on p "Jā" at bounding box center [328, 261] width 277 height 6
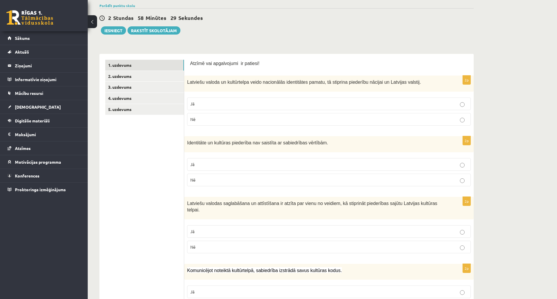
scroll to position [0, 0]
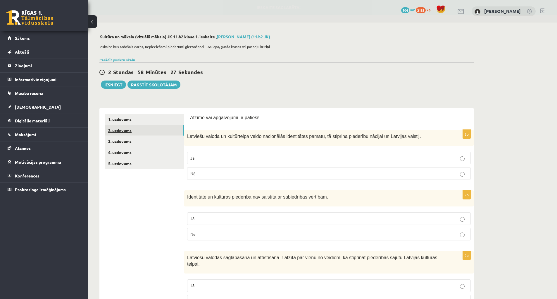
click at [166, 127] on link "2. uzdevums" at bounding box center [144, 130] width 79 height 11
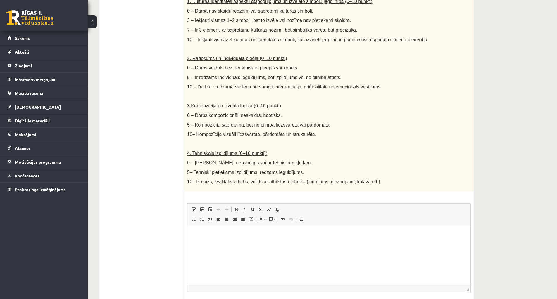
scroll to position [88, 0]
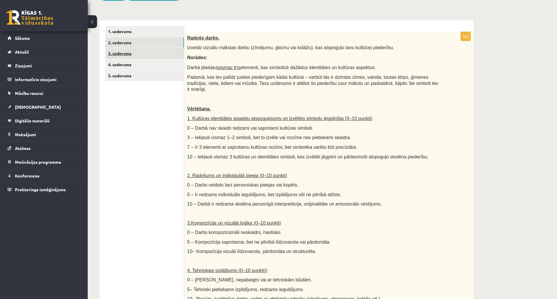
click at [147, 56] on link "3. uzdevums" at bounding box center [144, 53] width 79 height 11
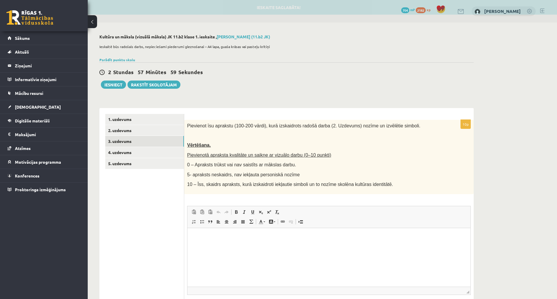
scroll to position [0, 0]
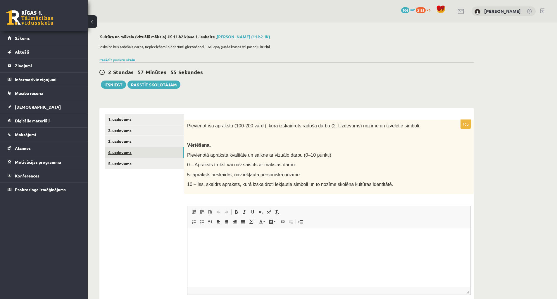
click at [138, 150] on link "4. uzdevums" at bounding box center [144, 152] width 79 height 11
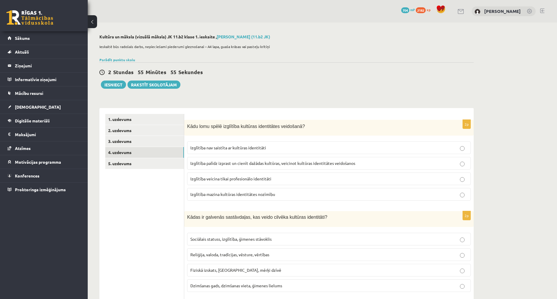
click at [361, 160] on label "Izglītība palīdz izprast un cienīt dažādas kultūras, veicinot kultūras identitā…" at bounding box center [329, 163] width 284 height 13
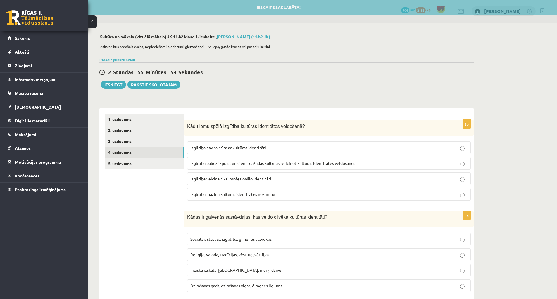
scroll to position [117, 0]
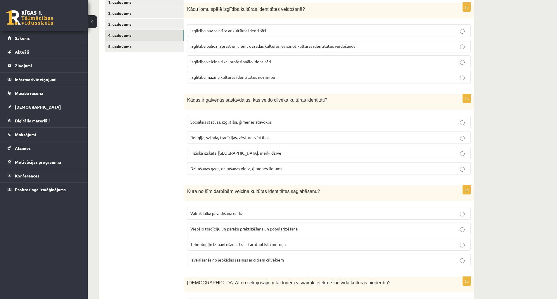
click at [349, 141] on label "Reliģija, valoda, tradīcijas, vēsture, vērtības" at bounding box center [329, 137] width 284 height 13
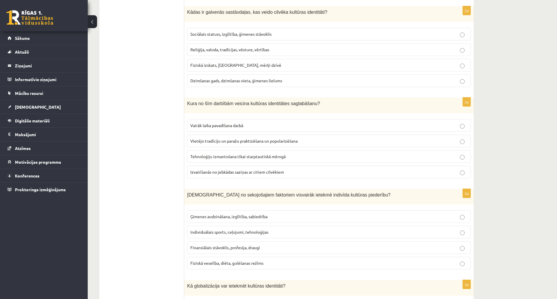
click at [291, 141] on span "Vietējo tradīciju un paražu praktizēšana un popularizēšana" at bounding box center [243, 140] width 107 height 5
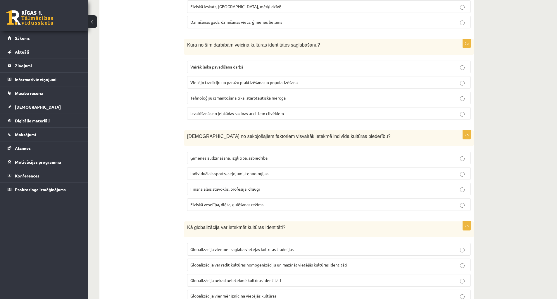
scroll to position [322, 0]
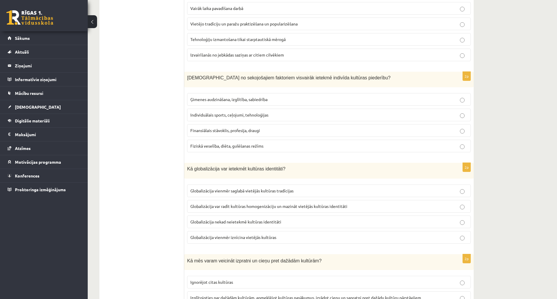
click at [286, 98] on p "Ģimenes audzināšana, izglītība, sabiedrība" at bounding box center [328, 99] width 277 height 6
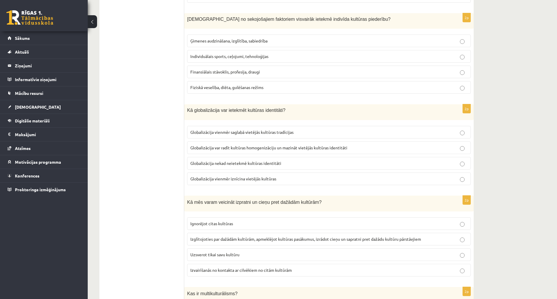
scroll to position [410, 0]
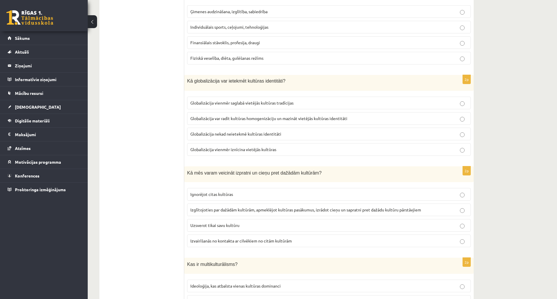
click at [399, 122] on label "Globalizācija var radīt kultūras homogenizāciju un mazināt vietējās kultūras id…" at bounding box center [329, 118] width 284 height 13
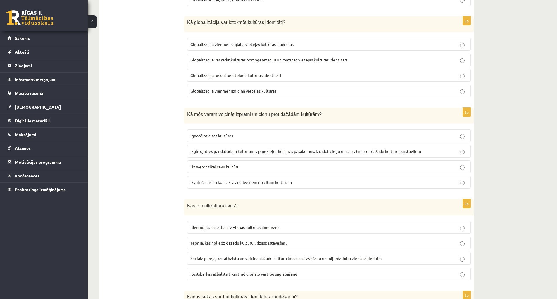
click at [355, 148] on p "Izglītojoties par dažādām kultūrām, apmeklējot kultūras pasākumus, izrādot cieņ…" at bounding box center [328, 151] width 277 height 6
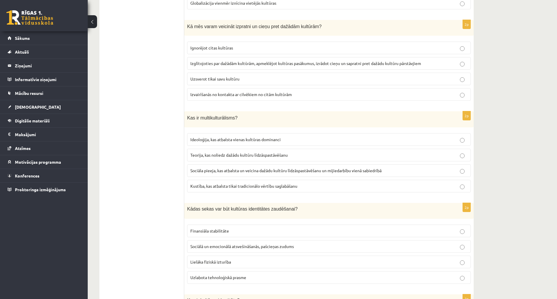
scroll to position [585, 0]
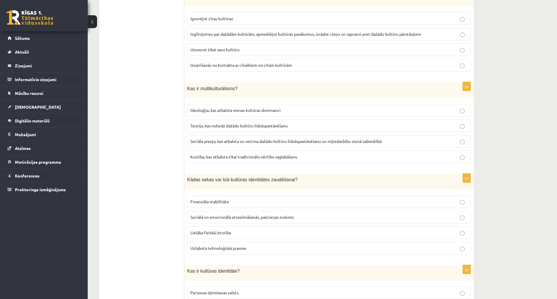
click at [418, 141] on p "Sociāla pieeja, kas atbalsta un veicina dažādu kultūru līdzāspastāvēšanu un mij…" at bounding box center [328, 141] width 277 height 6
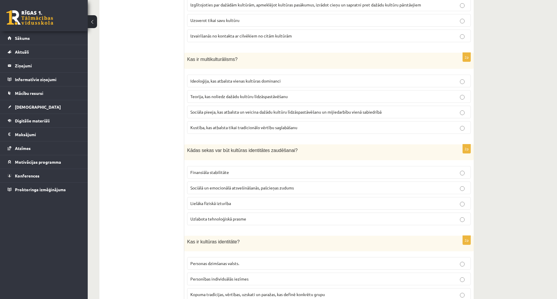
click at [278, 190] on p "Sociālā un emocionālā atsvešināšanās, pašcieņas zudums" at bounding box center [328, 188] width 277 height 6
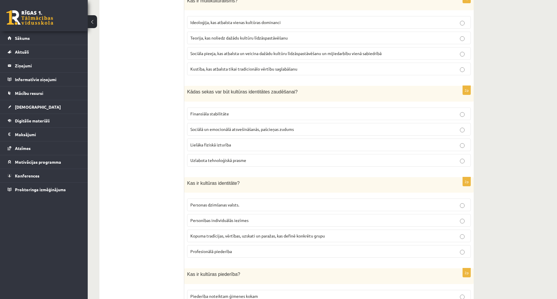
scroll to position [732, 0]
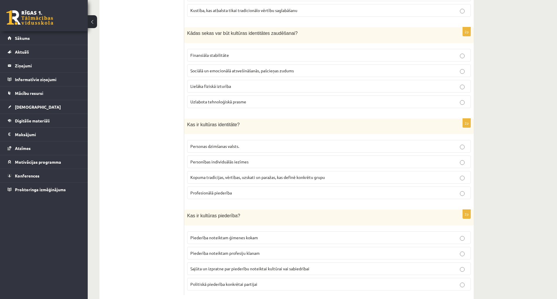
click at [304, 181] on label "Kopuma tradīcijas, vērtības, uzskati un paražas, kas definē konkrētu grupu" at bounding box center [329, 177] width 284 height 13
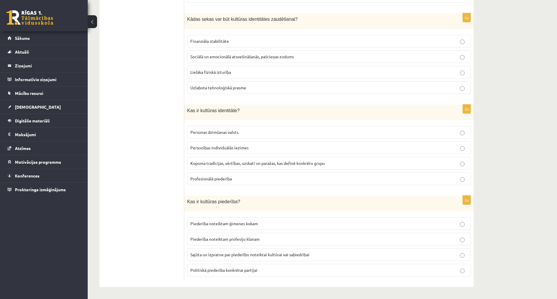
click at [292, 268] on p "Politiskā piederība konkrētai partijai" at bounding box center [328, 270] width 277 height 6
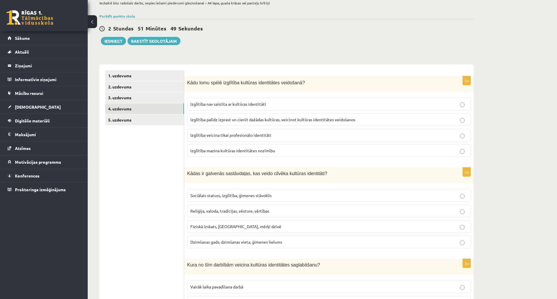
scroll to position [0, 0]
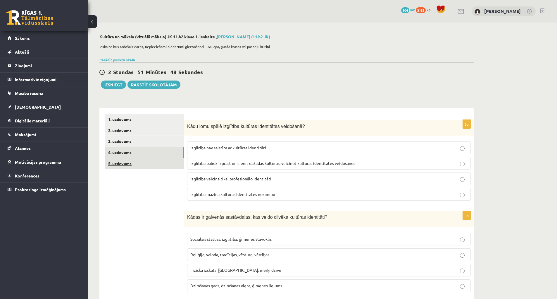
click at [174, 161] on link "5. uzdevums" at bounding box center [144, 163] width 79 height 11
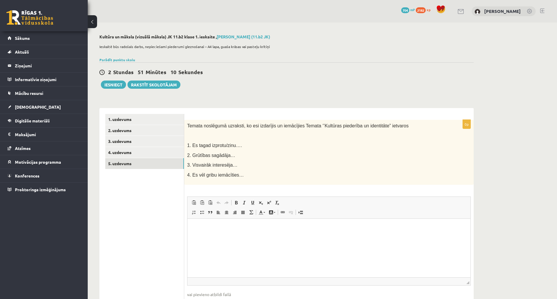
click at [343, 235] on html at bounding box center [329, 228] width 283 height 18
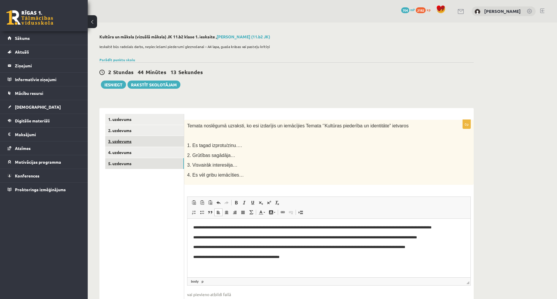
click at [139, 141] on link "3. uzdevums" at bounding box center [144, 141] width 79 height 11
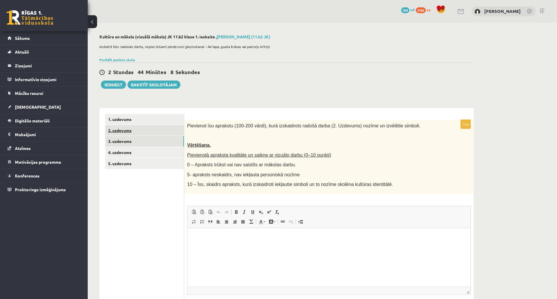
click at [126, 128] on link "2. uzdevums" at bounding box center [144, 130] width 79 height 11
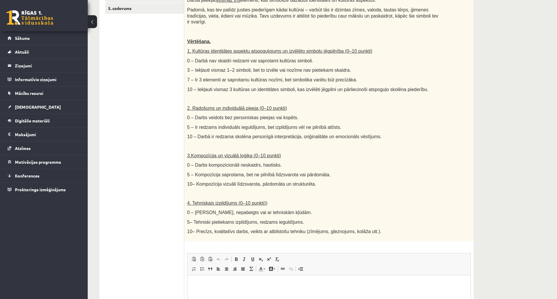
scroll to position [126, 0]
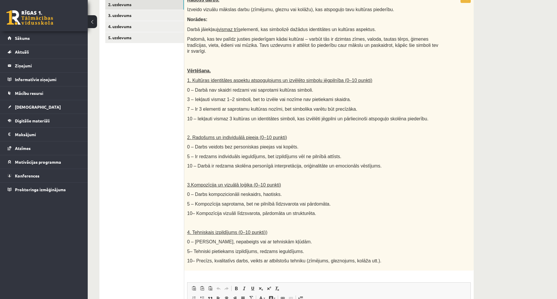
drag, startPoint x: 360, startPoint y: 84, endPoint x: 363, endPoint y: 84, distance: 3.2
click at [363, 87] on p "0 – Darbā nav skaidri redzami vai saprotami kultūras simboli." at bounding box center [314, 90] width 255 height 6
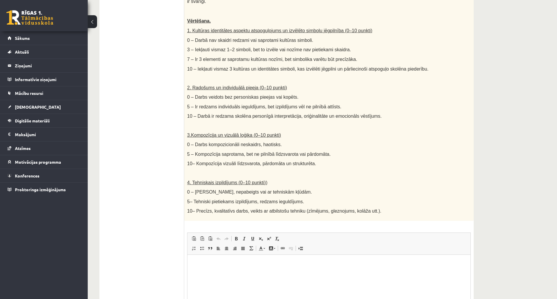
scroll to position [243, 0]
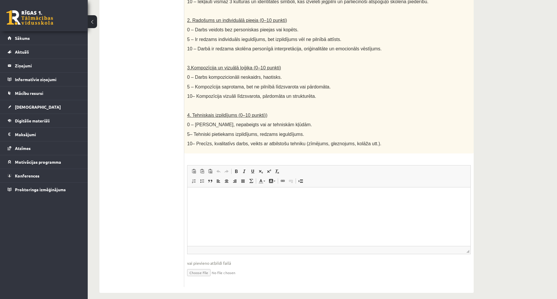
click at [205, 270] on input "file" at bounding box center [329, 272] width 284 height 12
type input "**********"
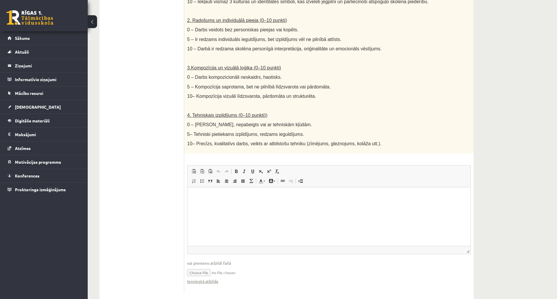
scroll to position [249, 0]
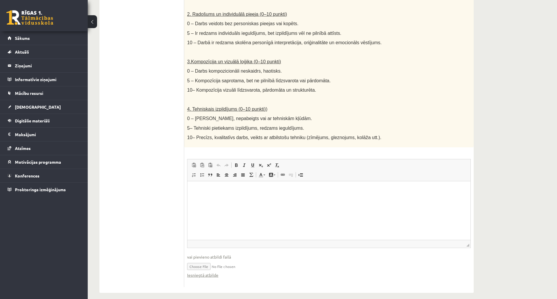
click at [229, 260] on input "file" at bounding box center [329, 266] width 284 height 12
click at [215, 272] on link "Iesniegtā atbilde" at bounding box center [202, 275] width 31 height 6
click at [266, 196] on html at bounding box center [329, 190] width 283 height 18
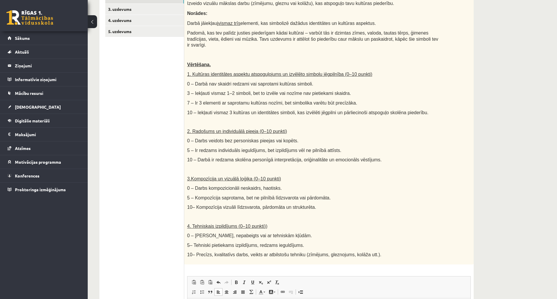
scroll to position [44, 0]
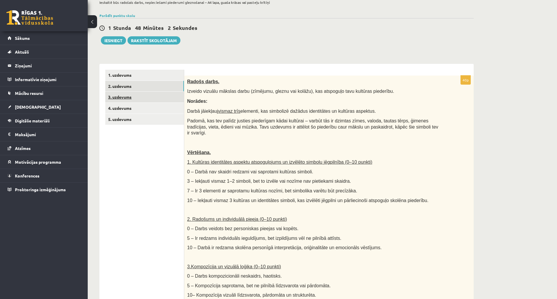
click at [133, 97] on link "3. uzdevums" at bounding box center [144, 97] width 79 height 11
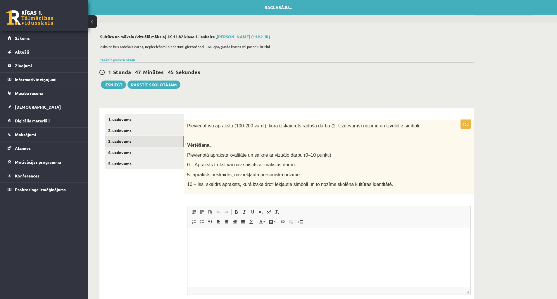
scroll to position [47, 0]
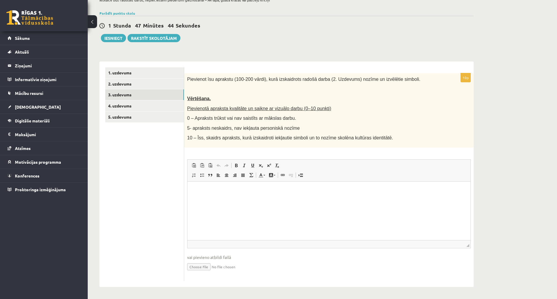
click at [208, 187] on p "Editor, wiswyg-editor-user-answer-47434010941840" at bounding box center [329, 190] width 272 height 6
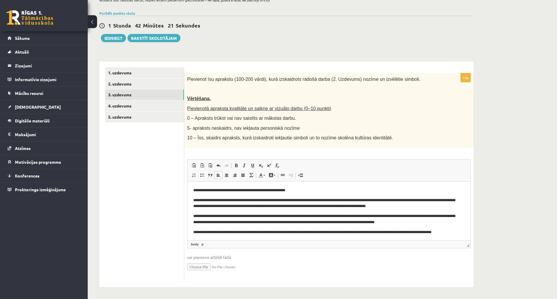
scroll to position [0, 0]
click at [112, 35] on button "Iesniegt" at bounding box center [113, 38] width 25 height 8
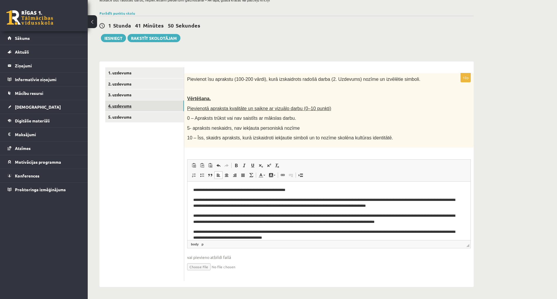
click at [131, 103] on link "4. uzdevums" at bounding box center [144, 105] width 79 height 11
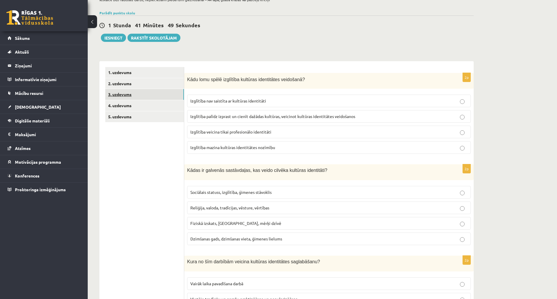
click at [133, 96] on link "3. uzdevums" at bounding box center [144, 94] width 79 height 11
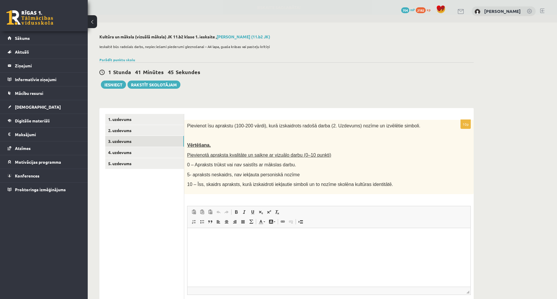
scroll to position [47, 0]
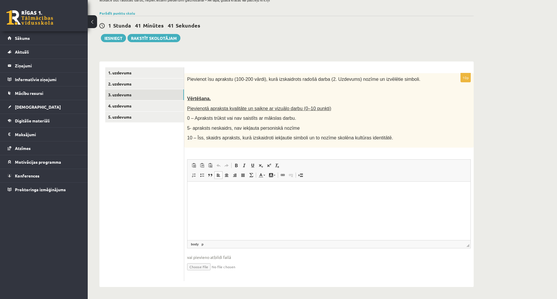
click at [297, 194] on html at bounding box center [329, 190] width 283 height 18
click at [120, 109] on link "4. uzdevums" at bounding box center [144, 105] width 79 height 11
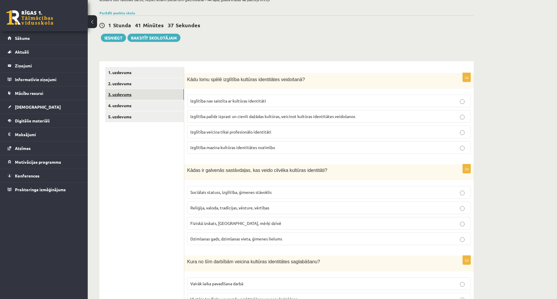
click at [123, 97] on link "3. uzdevums" at bounding box center [144, 94] width 79 height 11
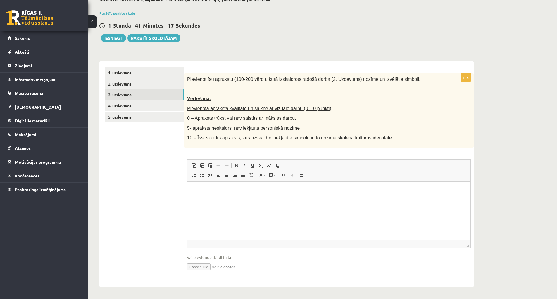
click at [236, 199] on html at bounding box center [329, 190] width 283 height 18
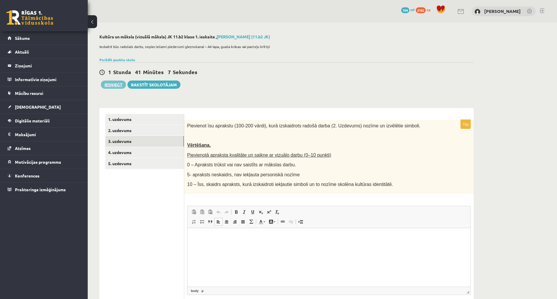
click at [117, 83] on button "Iesniegt" at bounding box center [113, 84] width 25 height 8
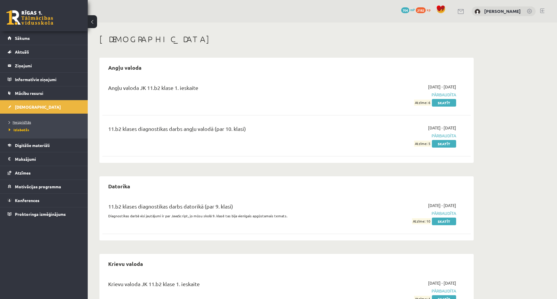
click at [35, 123] on link "Neizpildītās" at bounding box center [45, 121] width 73 height 5
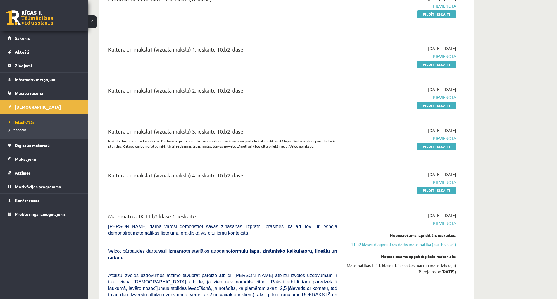
scroll to position [878, 0]
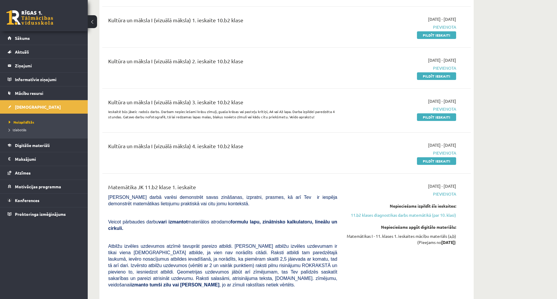
click at [426, 212] on link "11.b2 klases diagnostikas darbs matemātikā (par 10. klasi)" at bounding box center [401, 215] width 110 height 6
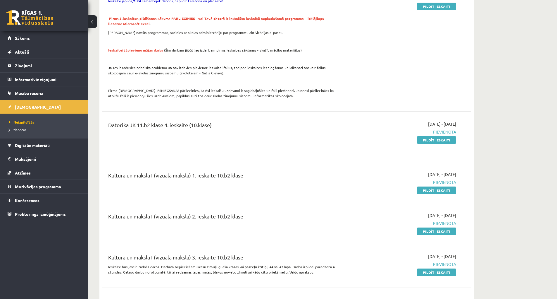
scroll to position [840, 0]
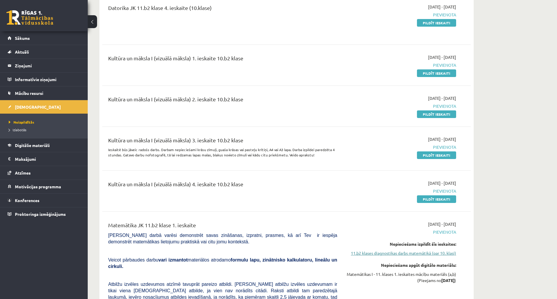
click at [435, 250] on link "11.b2 klases diagnostikas darbs matemātikā (par 10. klasi)" at bounding box center [401, 253] width 110 height 6
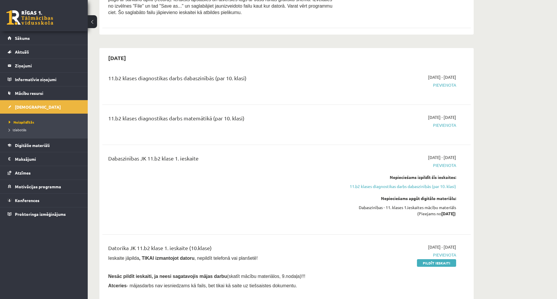
scroll to position [293, 0]
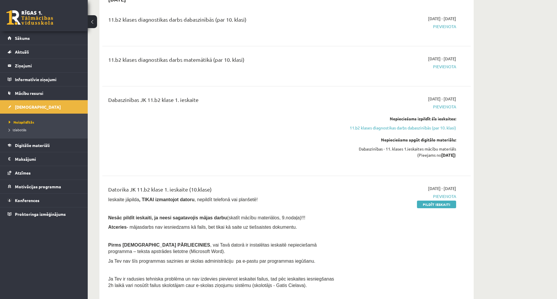
click at [429, 128] on link "11.b2 klases diagnostikas darbs dabaszinībās (par 10. klasi)" at bounding box center [401, 128] width 110 height 6
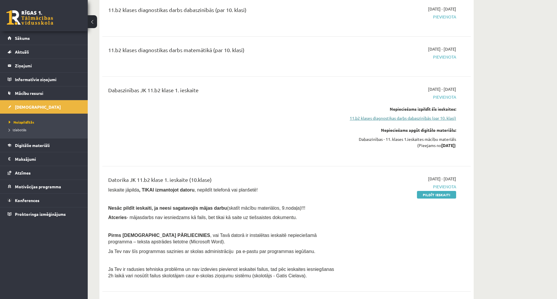
click at [429, 119] on link "11.b2 klases diagnostikas darbs dabaszinībās (par 10. klasi)" at bounding box center [401, 118] width 110 height 6
click at [429, 118] on link "11.b2 klases diagnostikas darbs dabaszinībās (par 10. klasi)" at bounding box center [401, 118] width 110 height 6
click at [366, 118] on link "11.b2 klases diagnostikas darbs dabaszinībās (par 10. klasi)" at bounding box center [401, 118] width 110 height 6
click at [368, 115] on link "11.b2 klases diagnostikas darbs dabaszinībās (par 10. klasi)" at bounding box center [401, 118] width 110 height 6
click at [375, 116] on link "11.b2 klases diagnostikas darbs dabaszinībās (par 10. klasi)" at bounding box center [401, 118] width 110 height 6
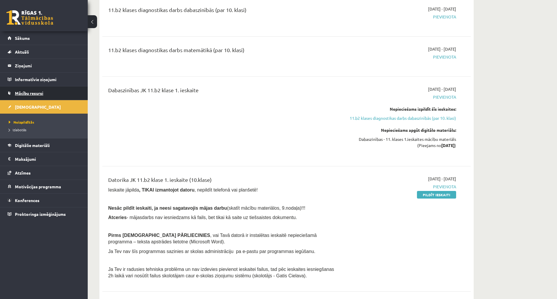
click at [35, 95] on span "Mācību resursi" at bounding box center [29, 92] width 28 height 5
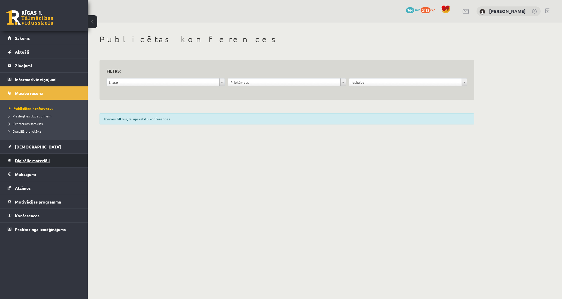
click at [44, 156] on link "Digitālie materiāli" at bounding box center [44, 160] width 73 height 13
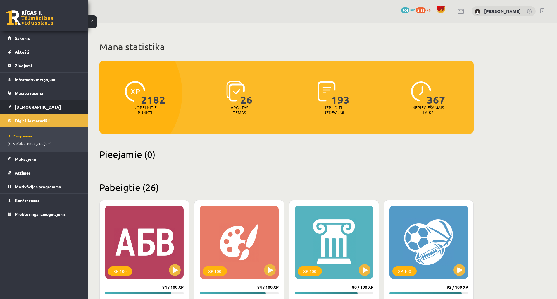
click at [32, 104] on link "[DEMOGRAPHIC_DATA]" at bounding box center [44, 106] width 73 height 13
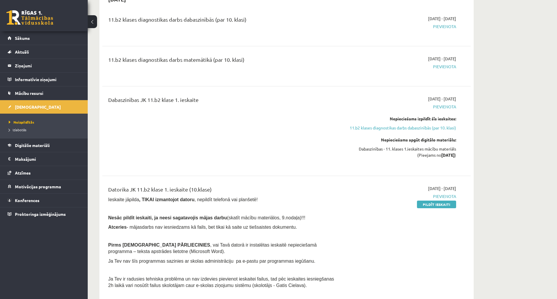
scroll to position [351, 0]
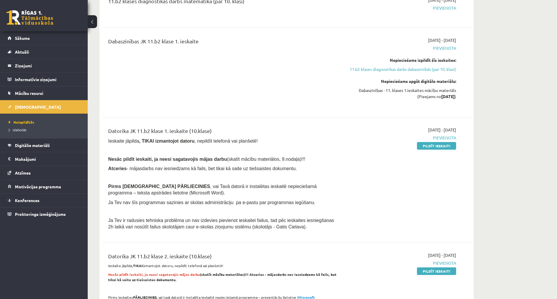
drag, startPoint x: 444, startPoint y: 147, endPoint x: 312, endPoint y: 17, distance: 186.0
click at [444, 147] on link "Pildīt ieskaiti" at bounding box center [436, 146] width 39 height 8
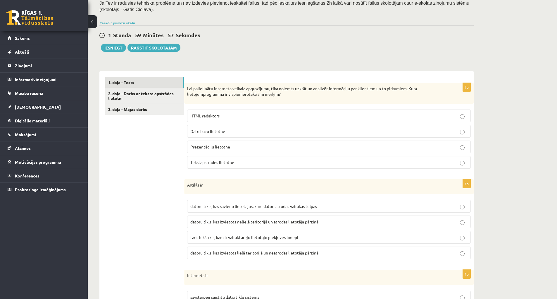
scroll to position [146, 0]
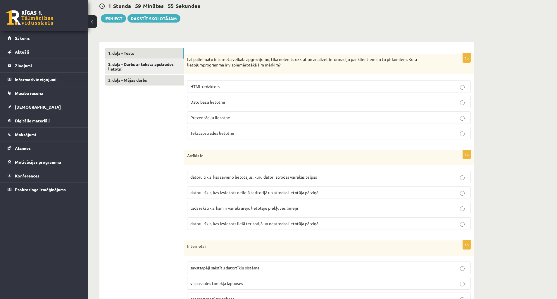
click at [152, 78] on link "3. daļa - Mājas darbs" at bounding box center [144, 80] width 79 height 11
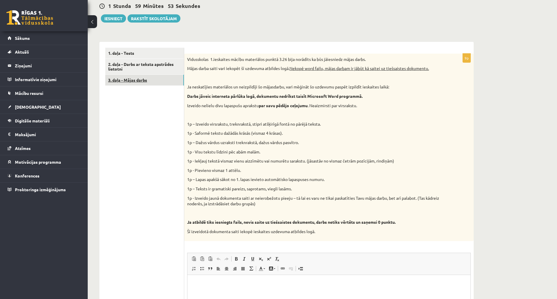
scroll to position [0, 0]
click at [141, 66] on link "2. daļa - Darbs ar teksta apstrādes lietotni" at bounding box center [144, 67] width 79 height 16
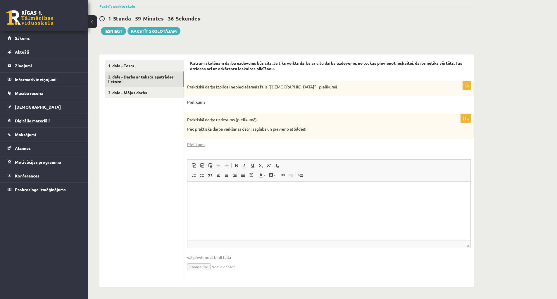
click at [194, 99] on link "Pielikums" at bounding box center [196, 102] width 18 height 6
click at [197, 103] on link "Pielikums" at bounding box center [196, 102] width 18 height 6
click at [197, 143] on link "Pielikums" at bounding box center [196, 144] width 18 height 6
